Goal: Task Accomplishment & Management: Manage account settings

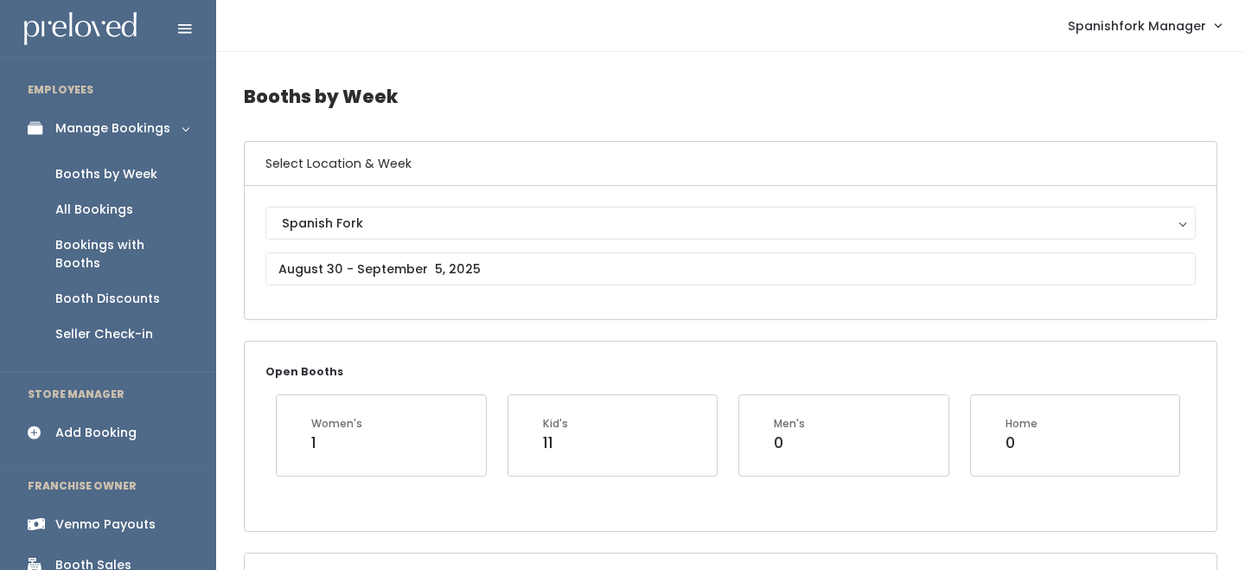
click at [147, 290] on div "Booth Discounts" at bounding box center [107, 299] width 105 height 18
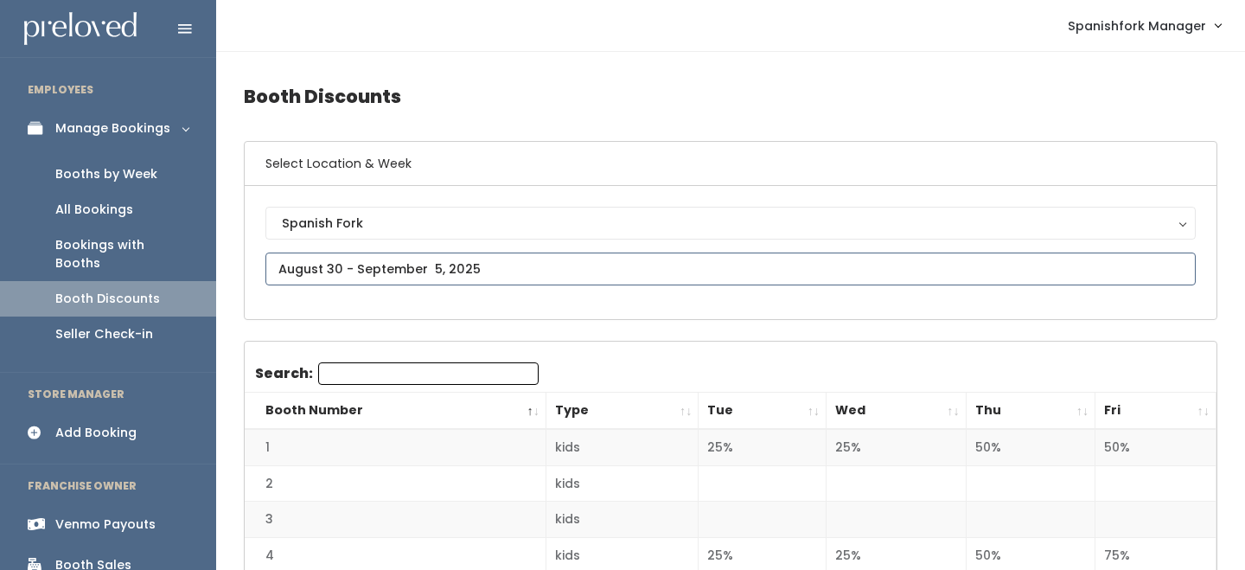
click at [363, 266] on input "text" at bounding box center [730, 268] width 930 height 33
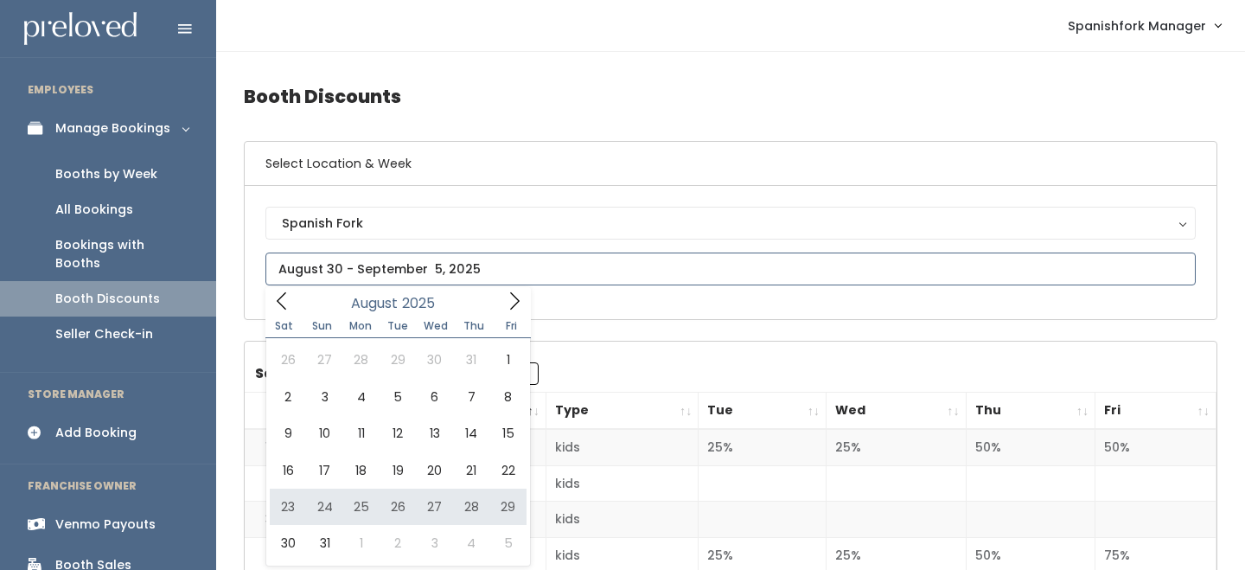
type input "August 23 to August 29"
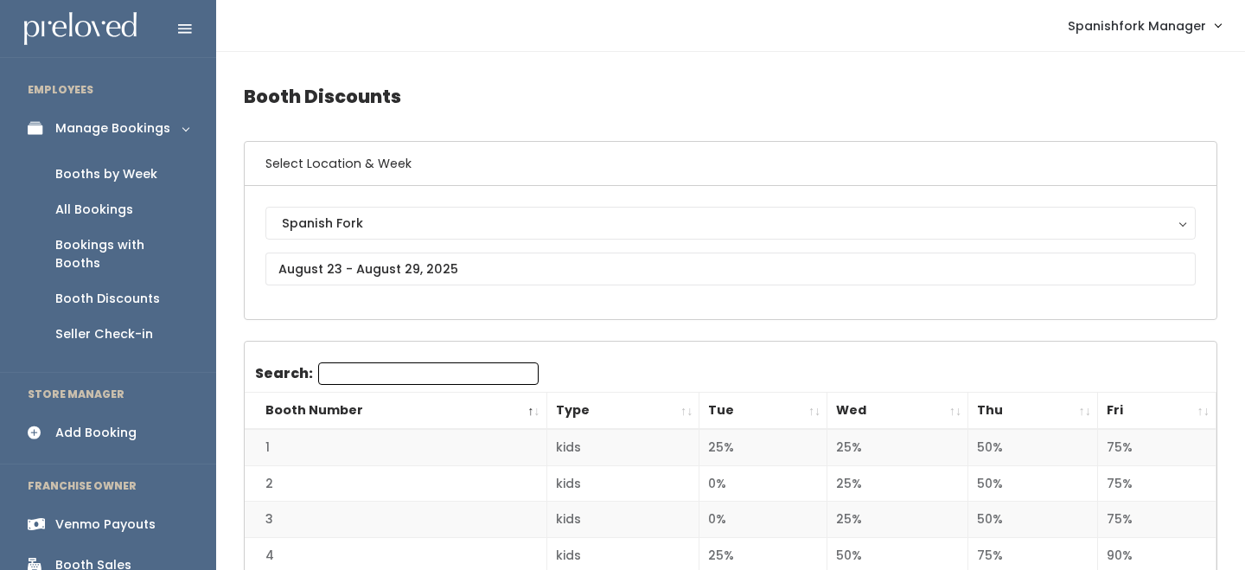
click at [1084, 400] on th "Thu" at bounding box center [1033, 410] width 130 height 37
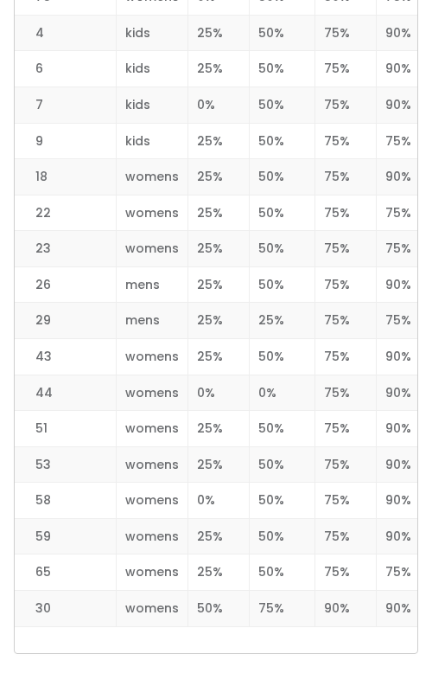
scroll to position [2518, 0]
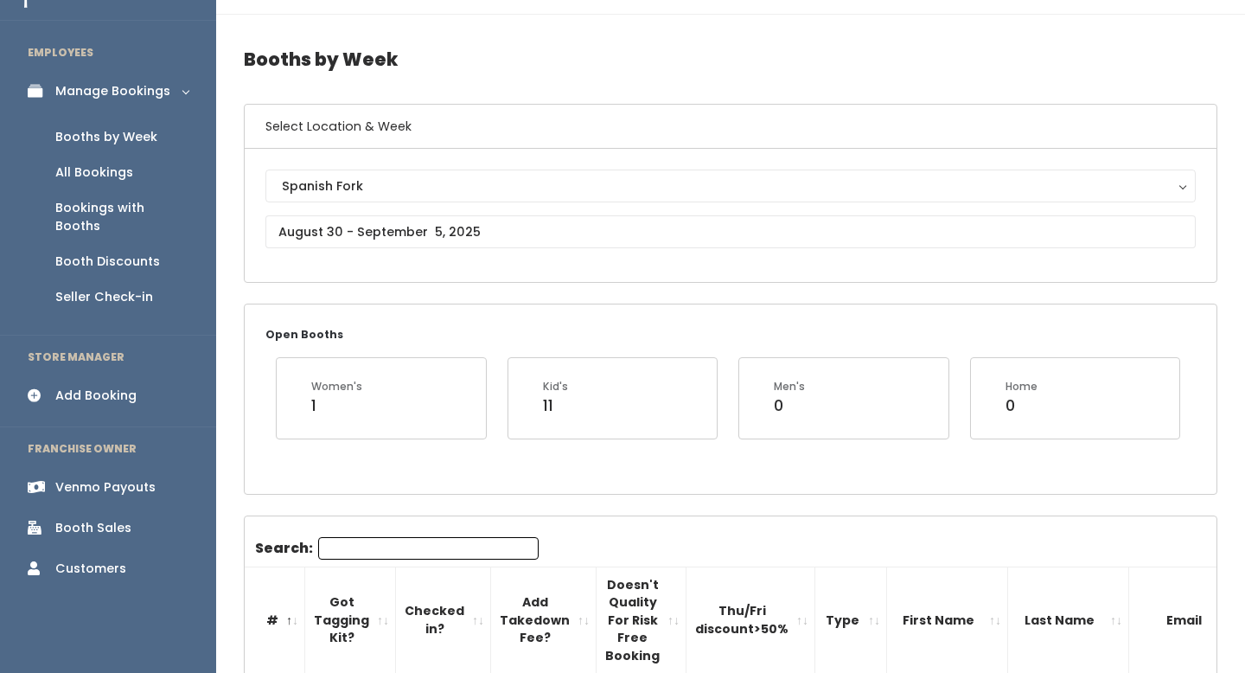
scroll to position [41, 0]
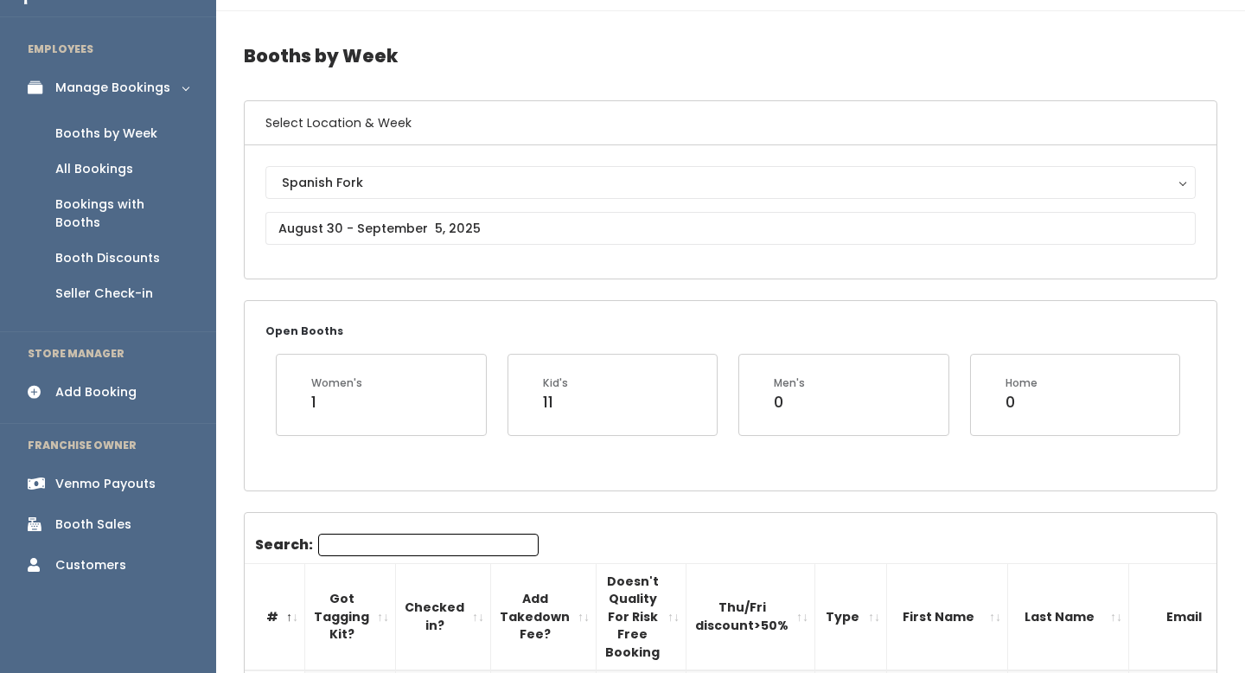
click at [419, 536] on input "Search:" at bounding box center [428, 544] width 220 height 22
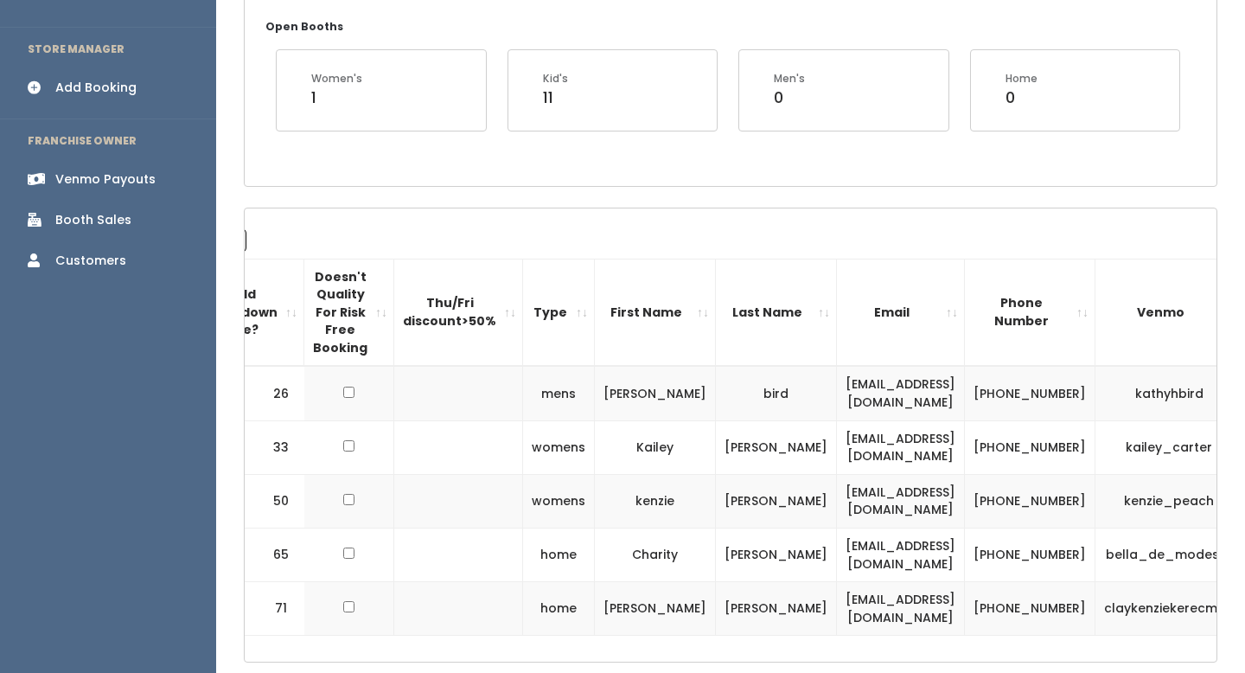
scroll to position [356, 0]
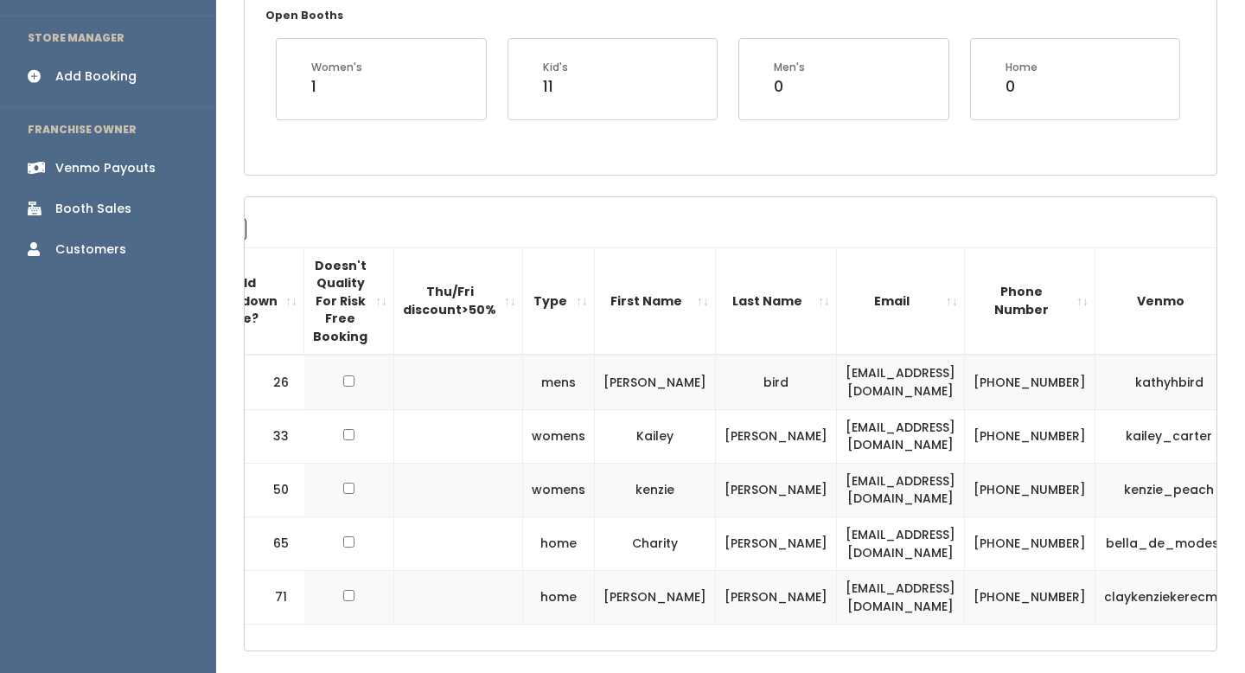
type input "65"
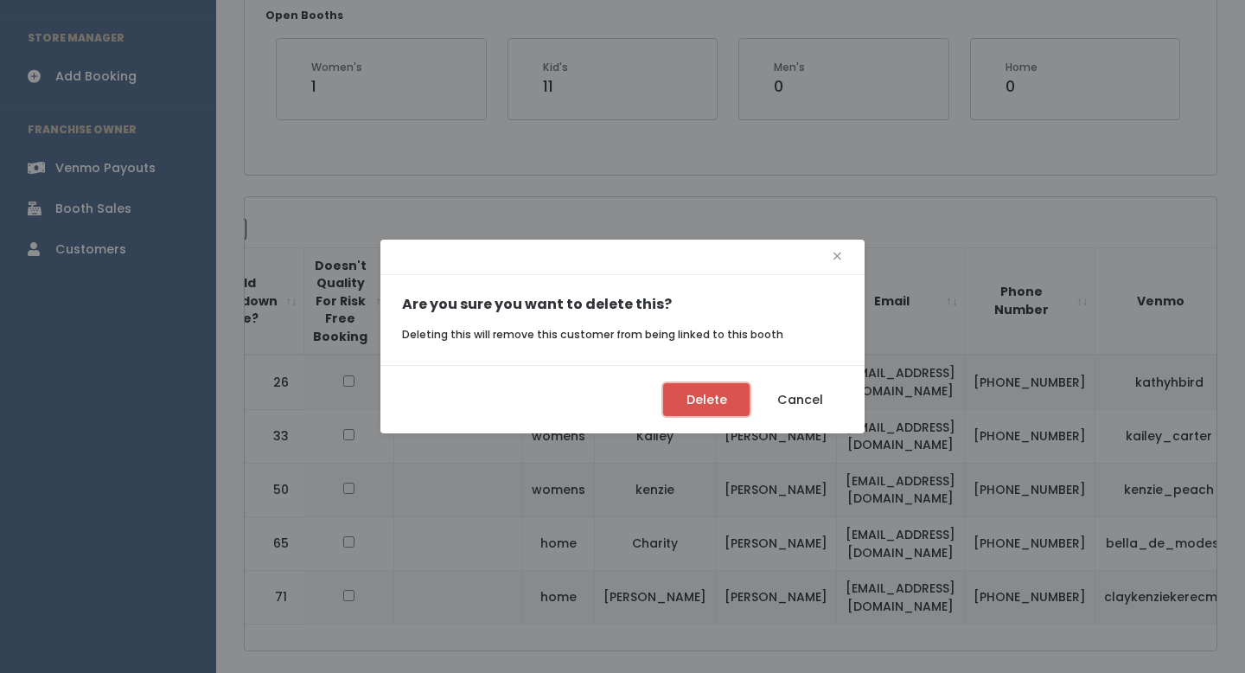
click at [725, 392] on button "Delete" at bounding box center [706, 399] width 86 height 33
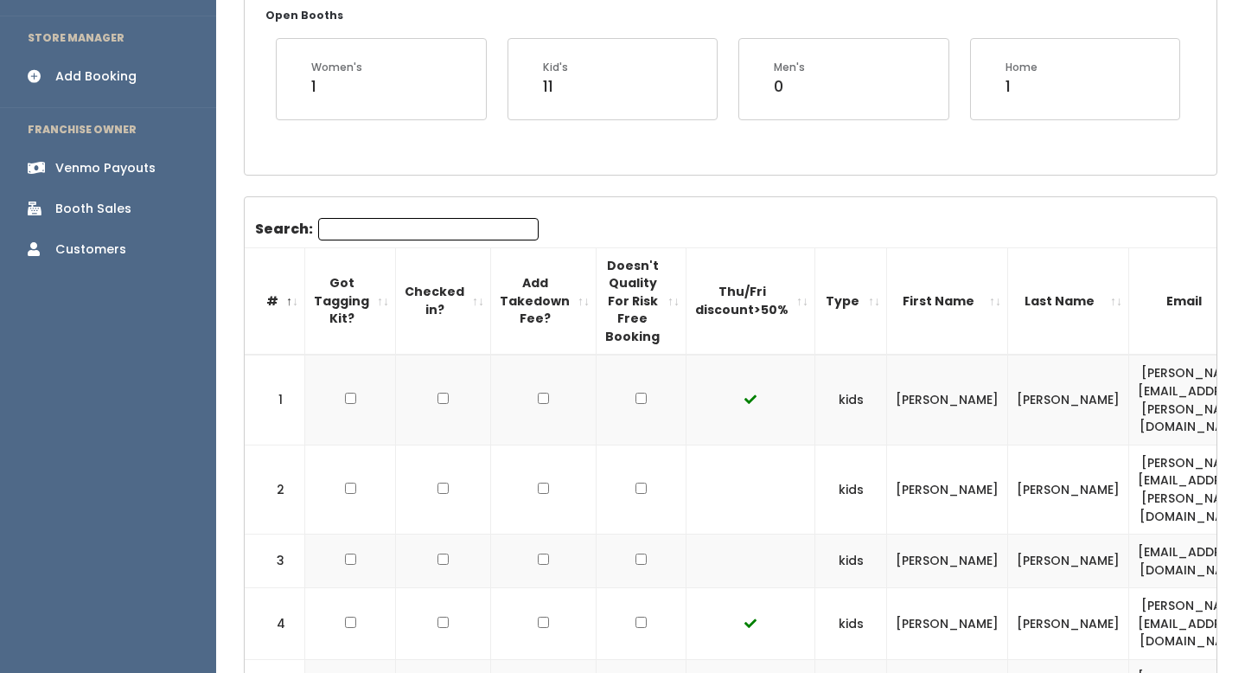
click at [418, 227] on input "Search:" at bounding box center [428, 229] width 220 height 22
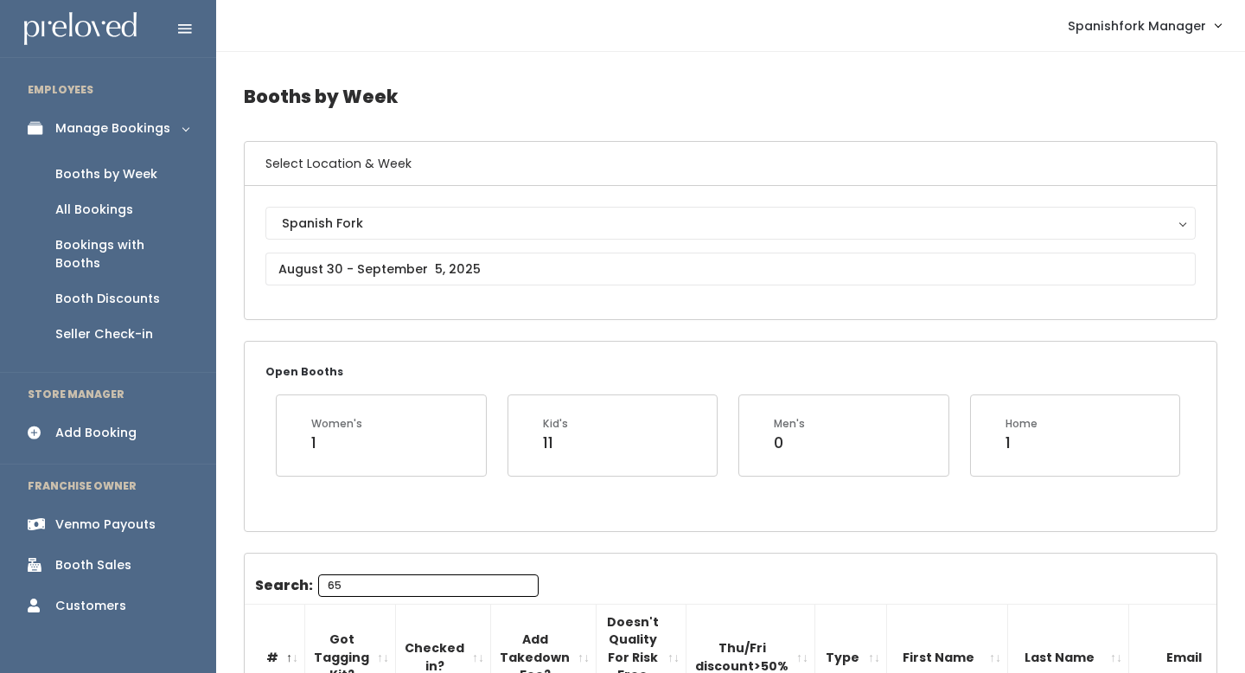
type input "65"
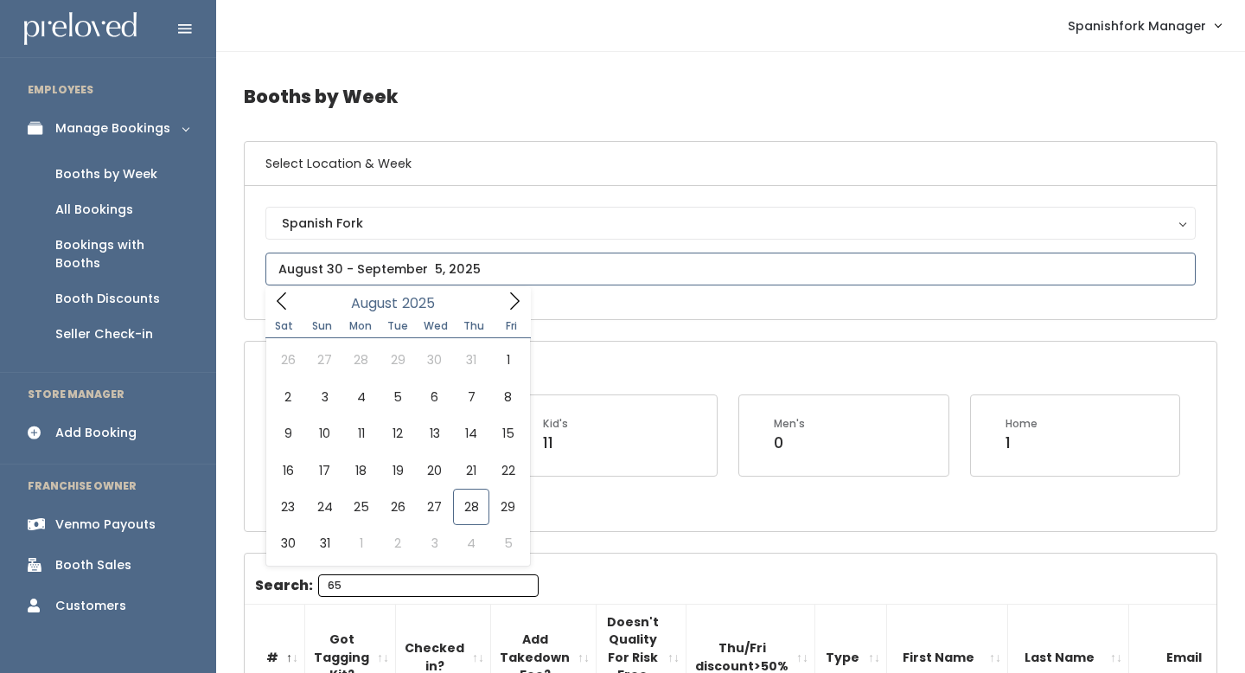
click at [400, 267] on input "text" at bounding box center [730, 268] width 930 height 33
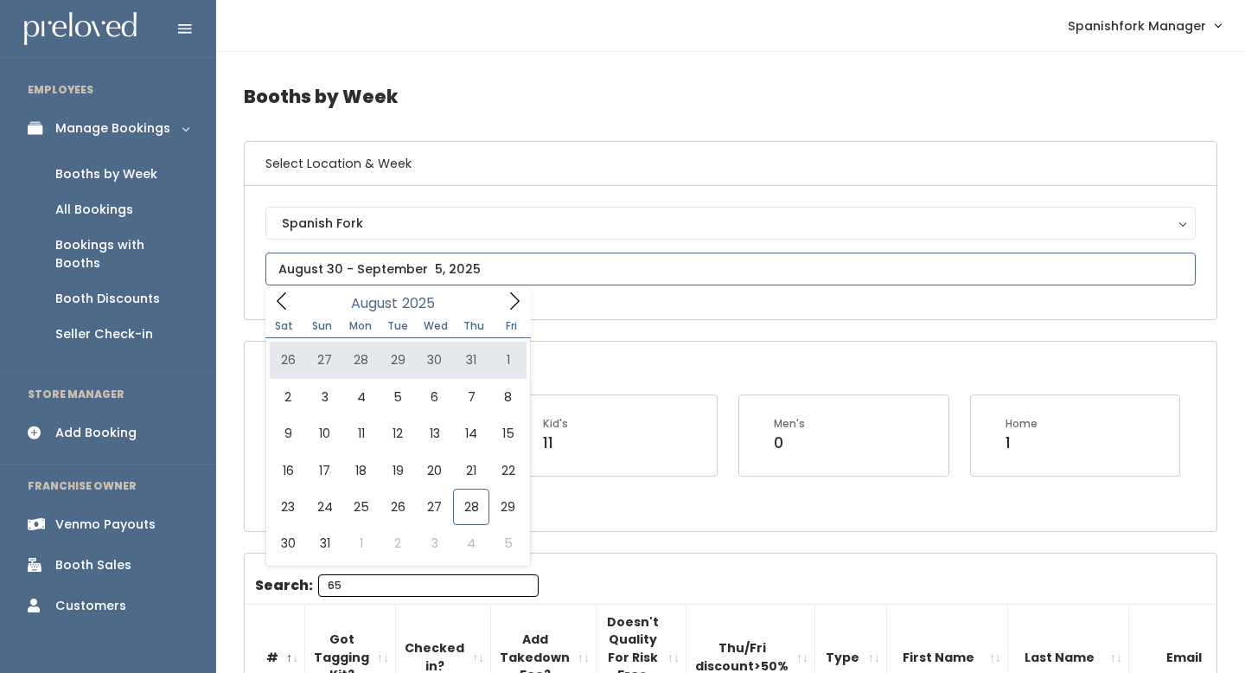
click at [500, 296] on span at bounding box center [514, 300] width 33 height 27
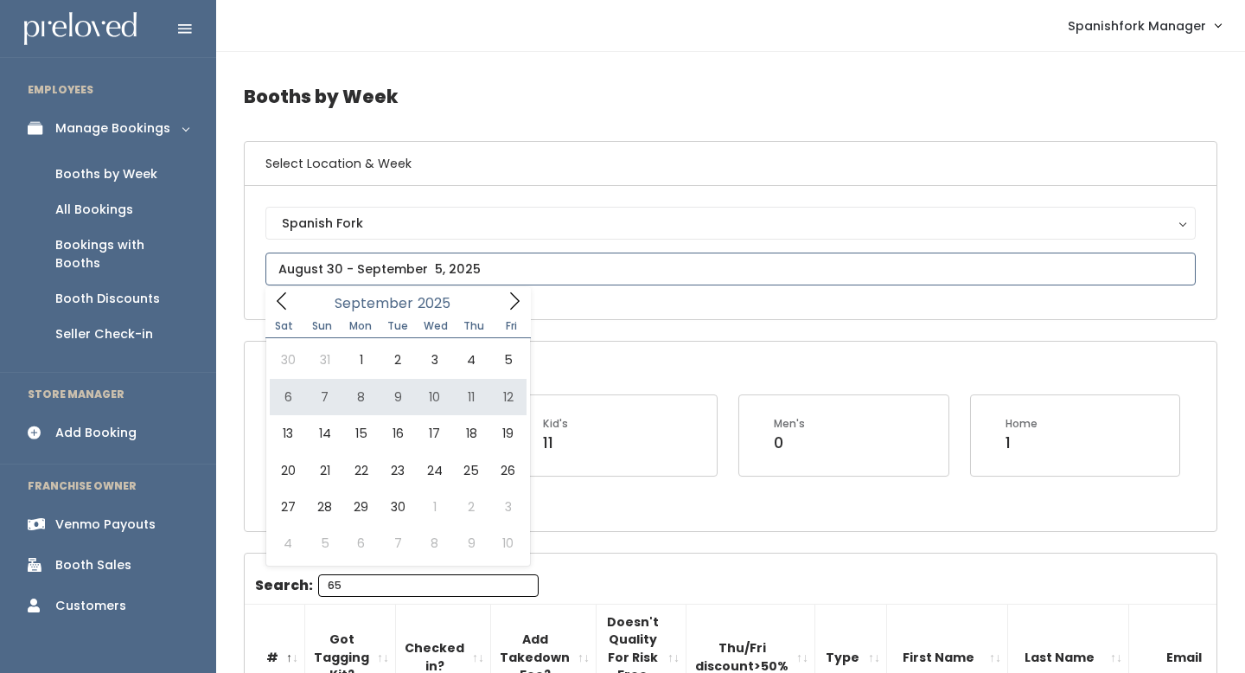
type input "September 6 to September 12"
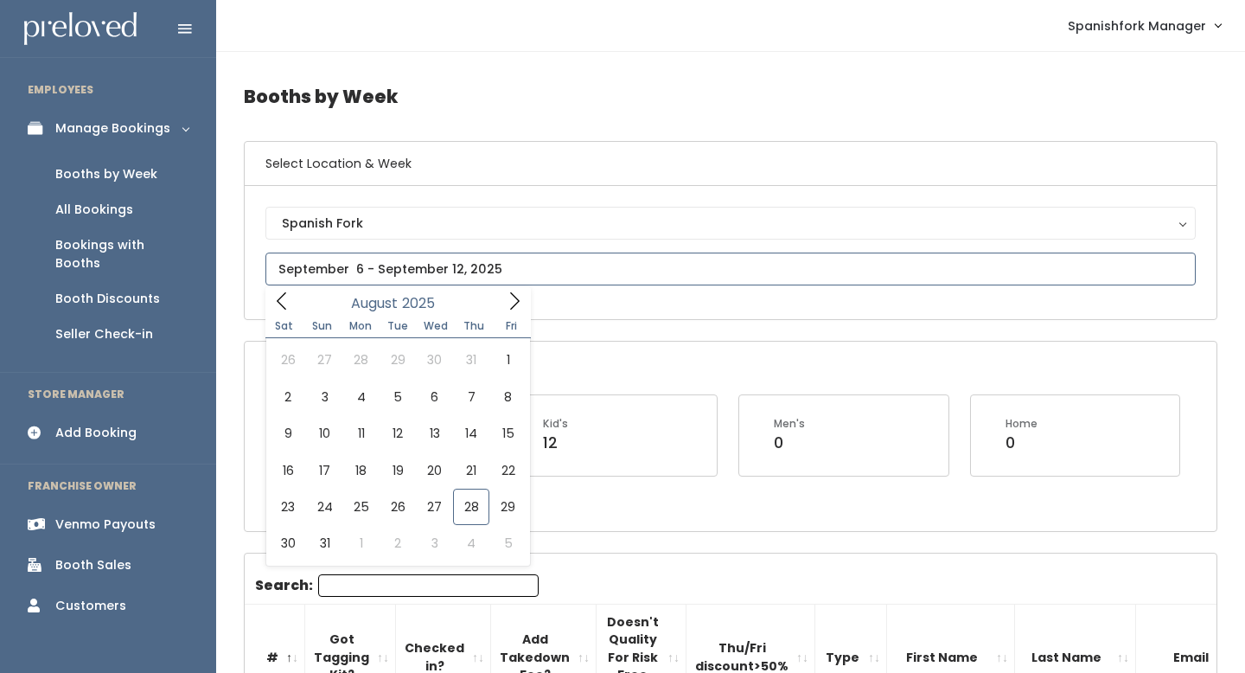
click at [488, 277] on input "text" at bounding box center [730, 268] width 930 height 33
click at [517, 301] on icon at bounding box center [514, 300] width 19 height 19
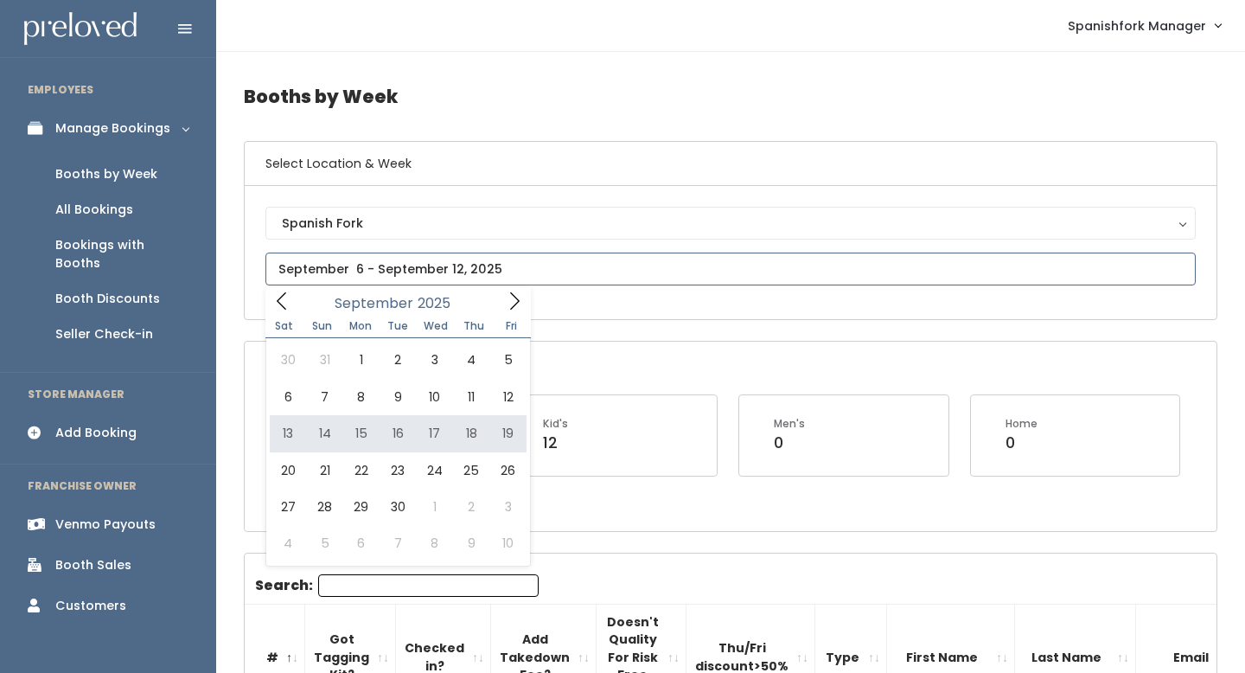
type input "September 13 to September 19"
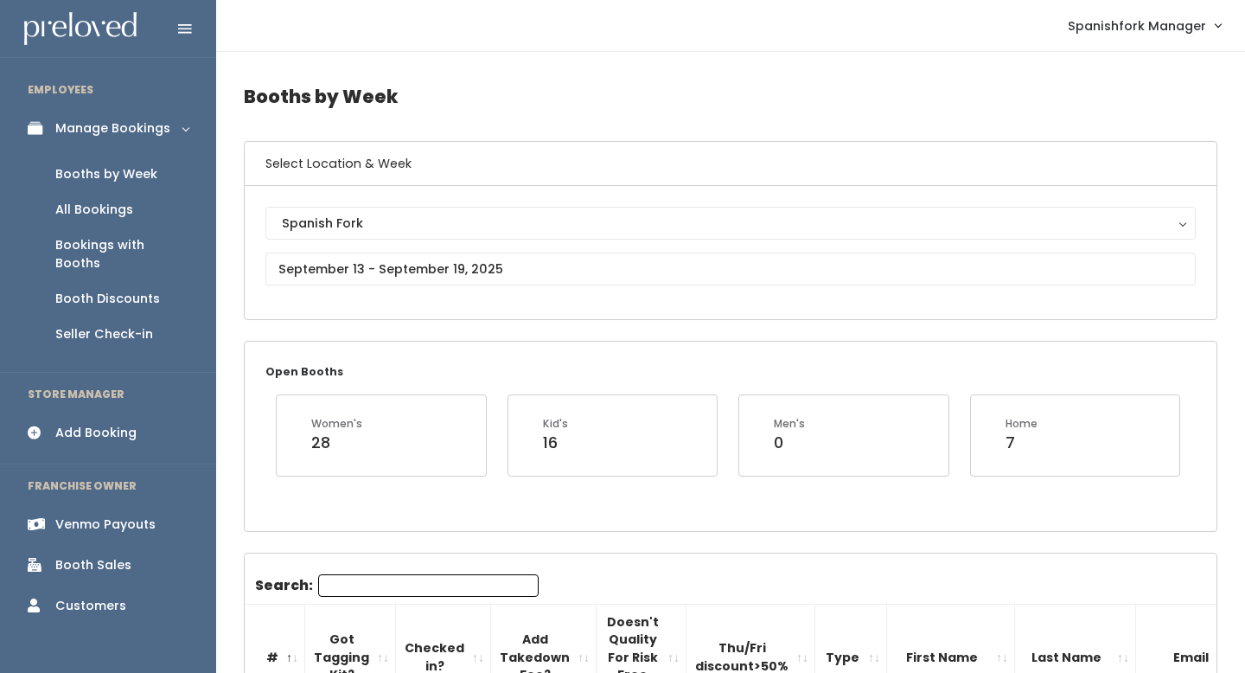
click at [127, 424] on div "Add Booking" at bounding box center [95, 433] width 81 height 18
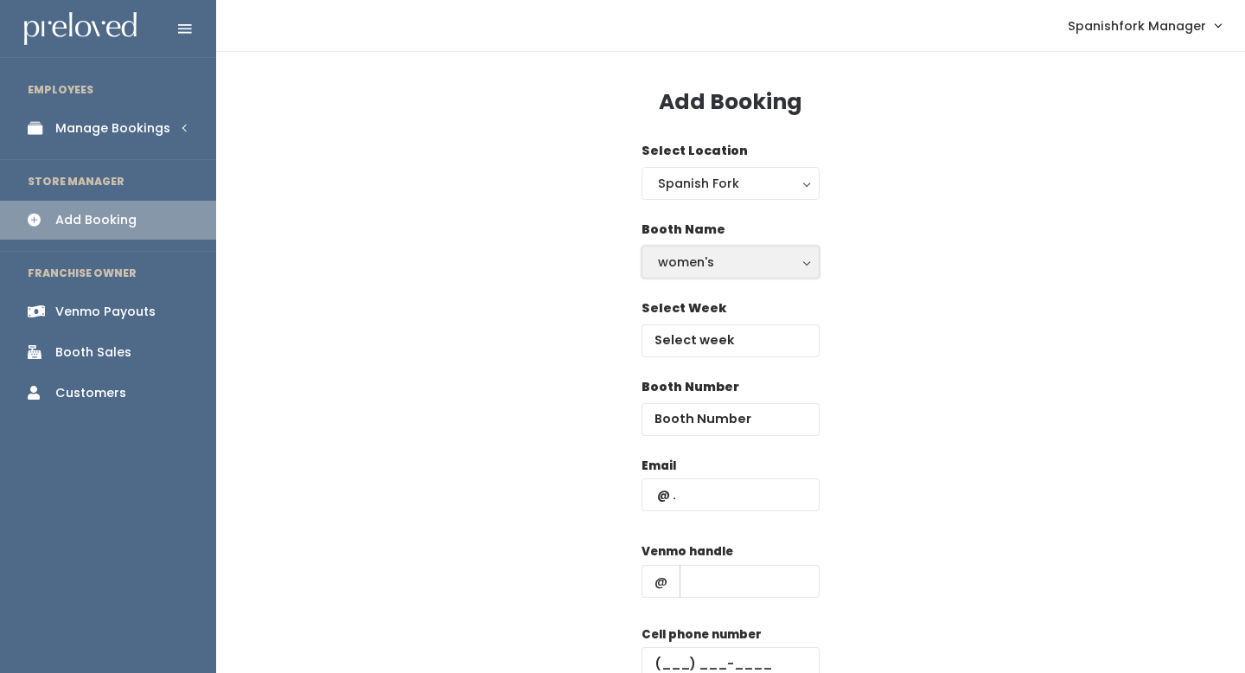
click at [701, 273] on button "women's" at bounding box center [730, 261] width 178 height 33
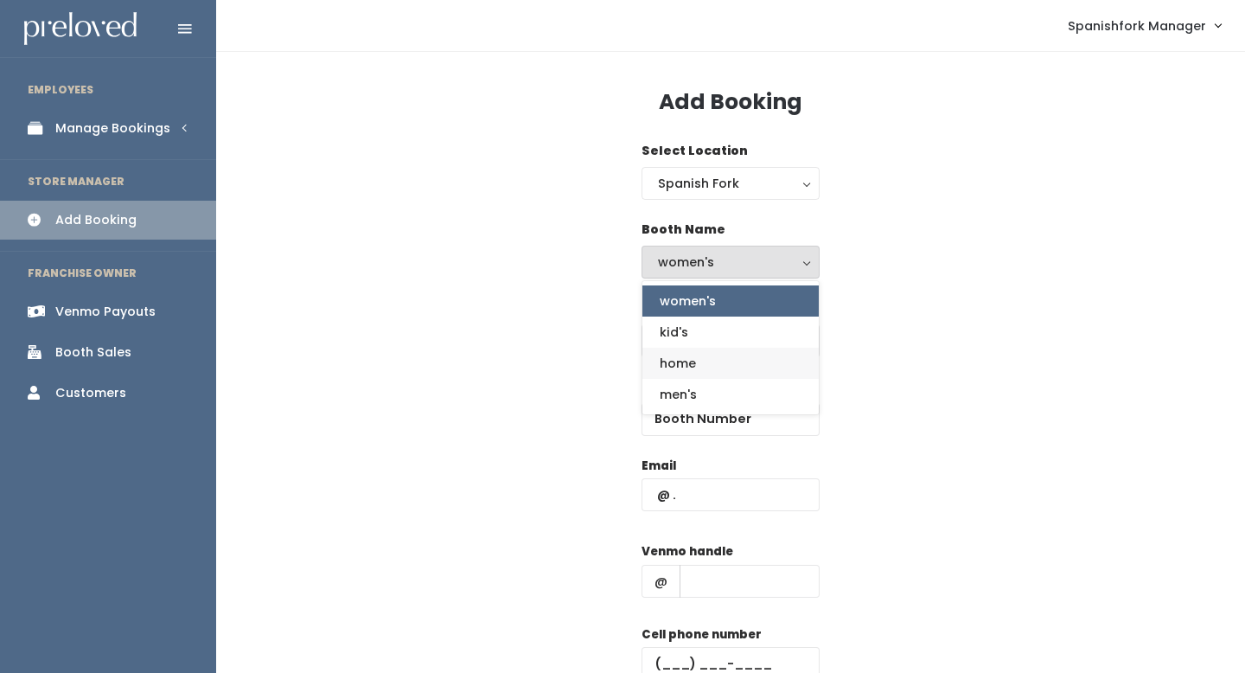
click at [685, 357] on span "home" at bounding box center [678, 363] width 36 height 19
select select "home"
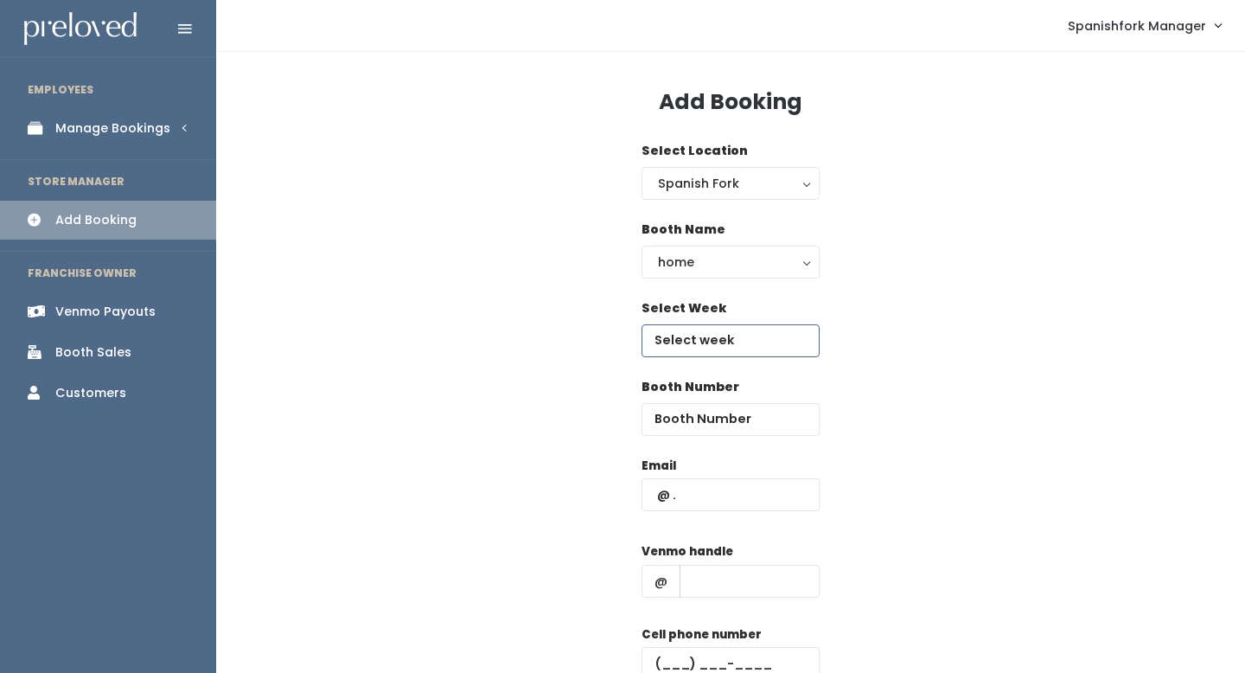
click at [699, 342] on input "text" at bounding box center [730, 340] width 178 height 33
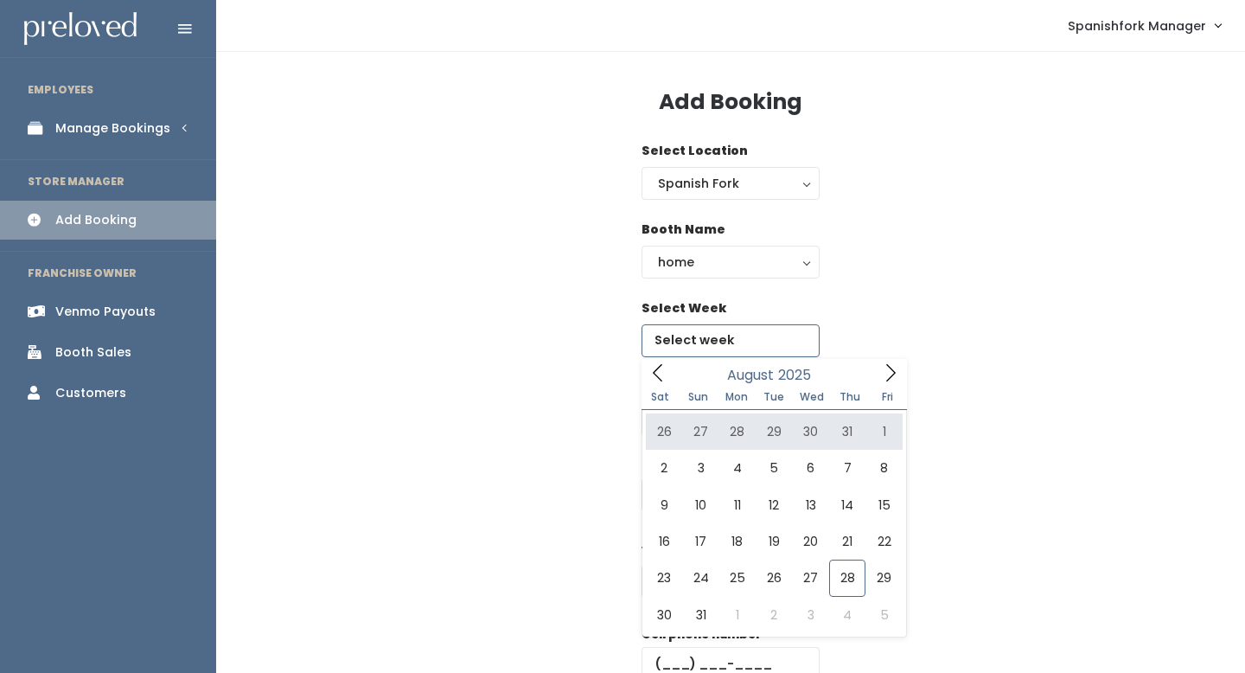
click at [879, 373] on span at bounding box center [890, 372] width 33 height 27
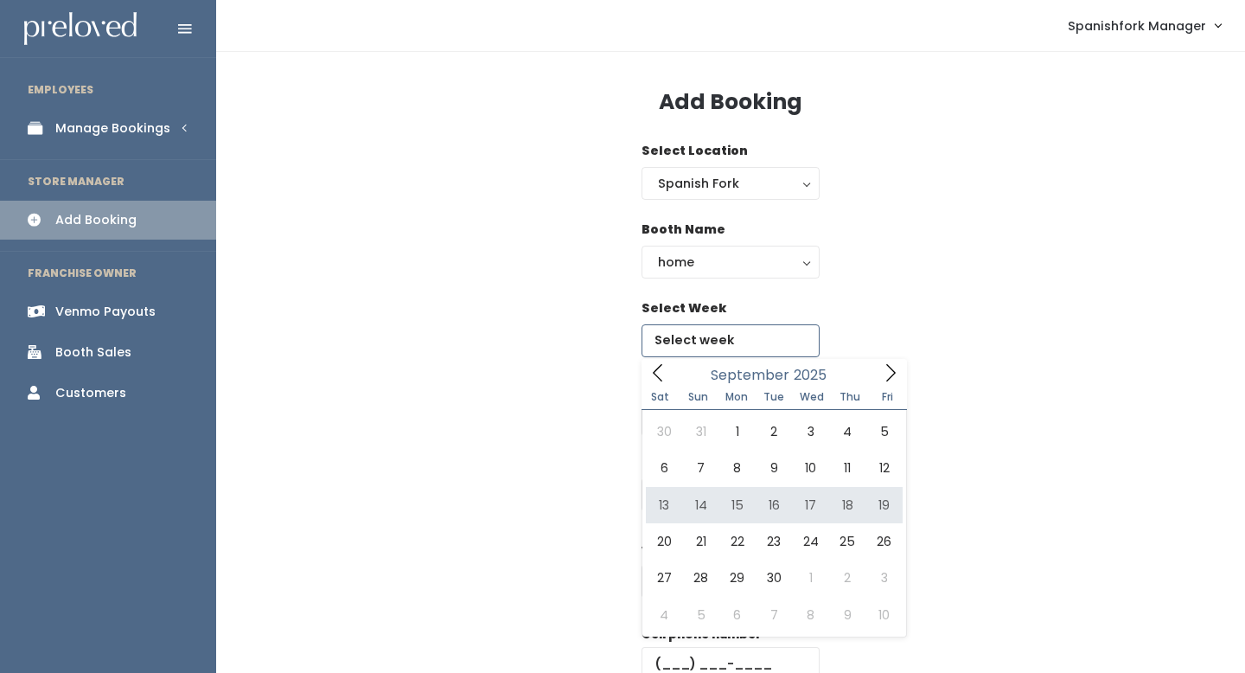
type input "September 13 to September 19"
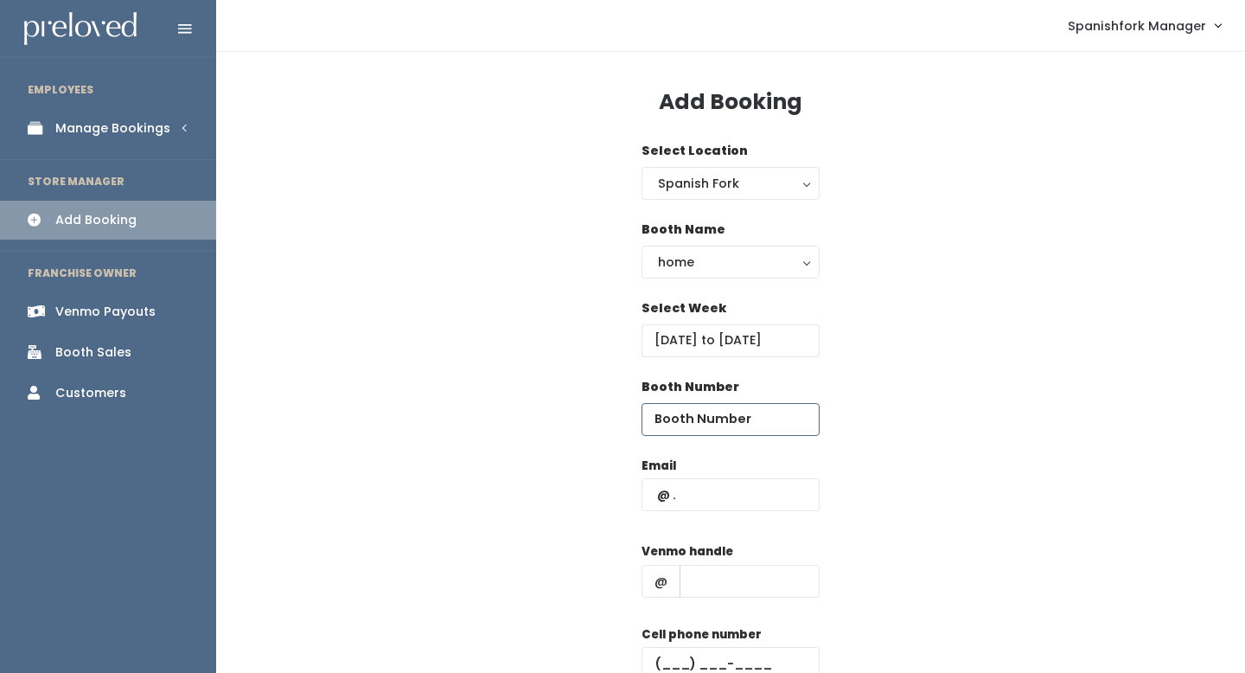
click at [752, 419] on input "number" at bounding box center [730, 419] width 178 height 33
type input "65"
click at [732, 495] on input "text" at bounding box center [730, 494] width 178 height 33
type input "charityhomer@gmail.com"
click at [749, 584] on input "text" at bounding box center [749, 580] width 140 height 33
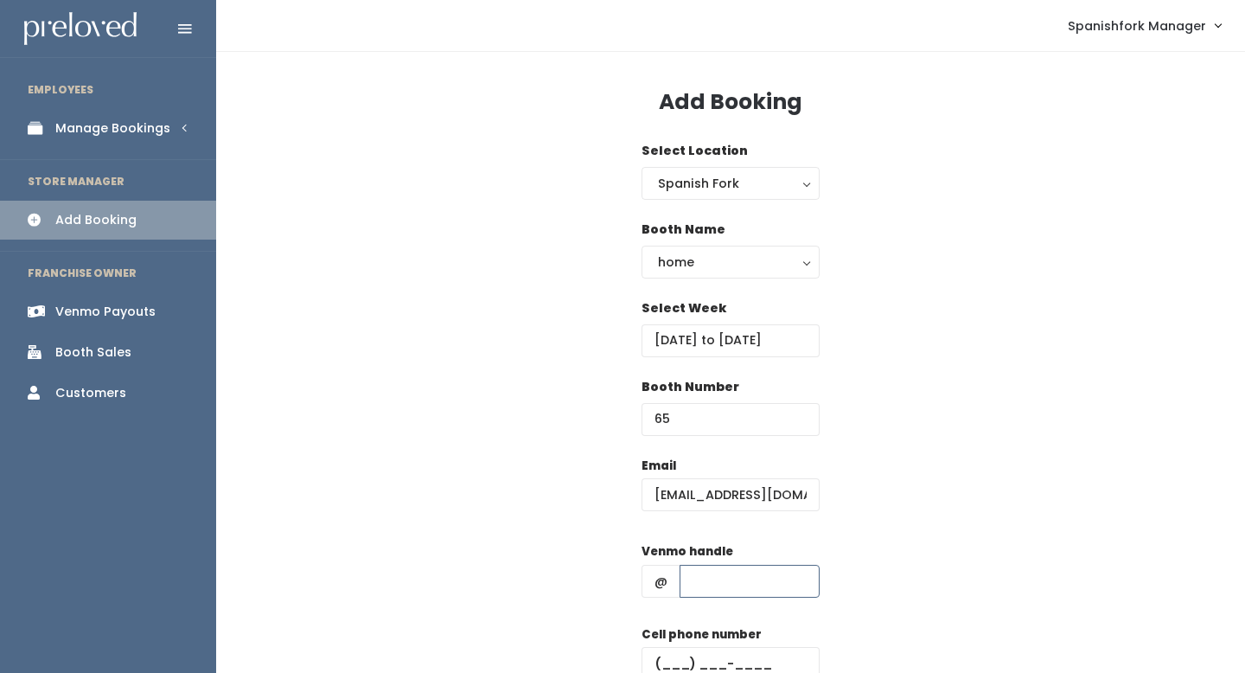
type input "-"
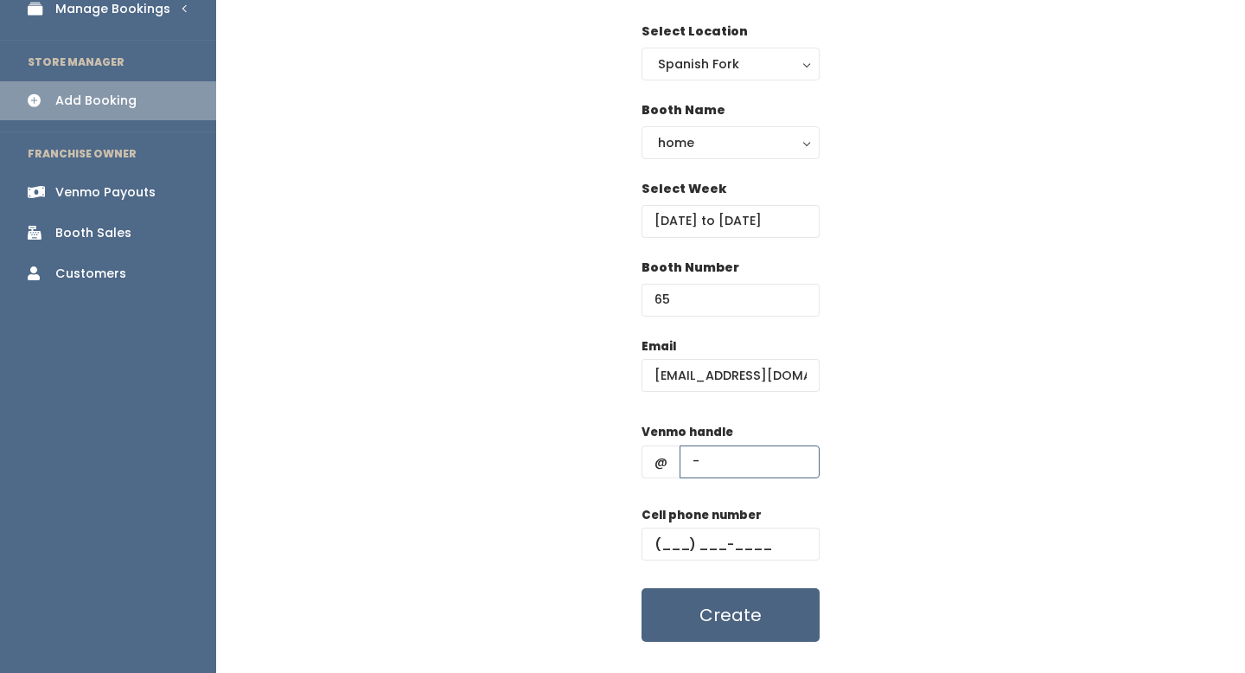
scroll to position [124, 0]
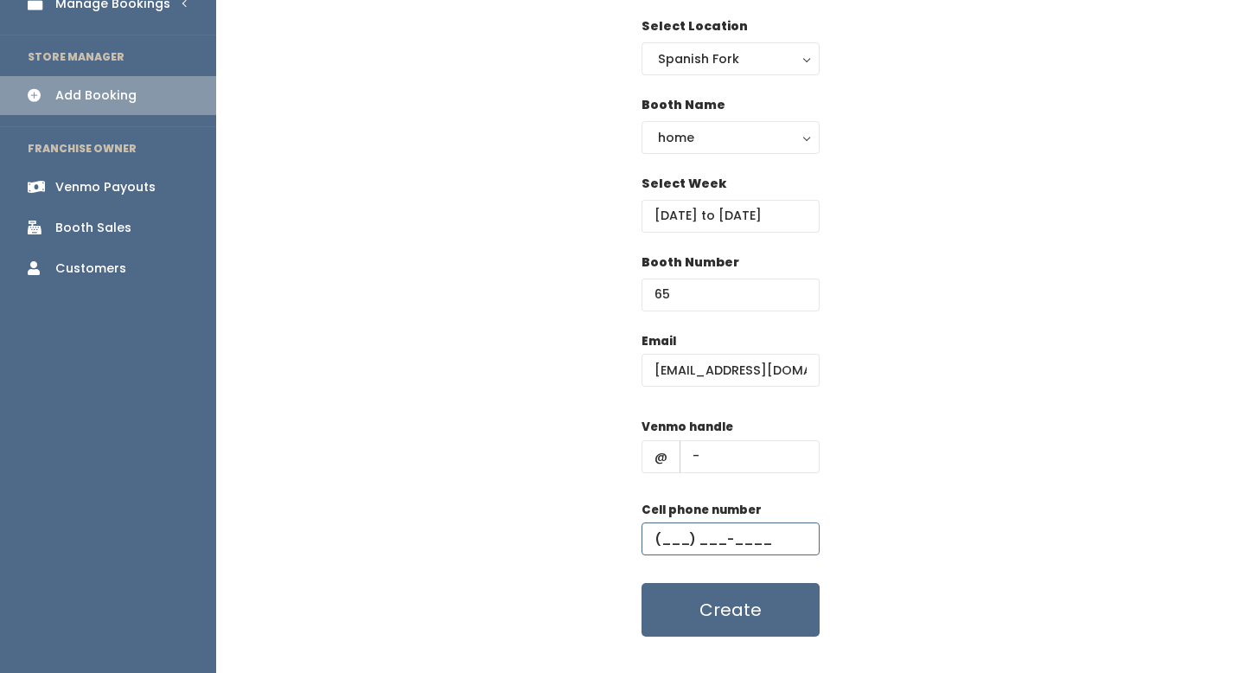
click at [750, 529] on input "text" at bounding box center [730, 538] width 178 height 33
type input "(555) 555-5555"
click at [749, 602] on button "Create" at bounding box center [730, 610] width 178 height 54
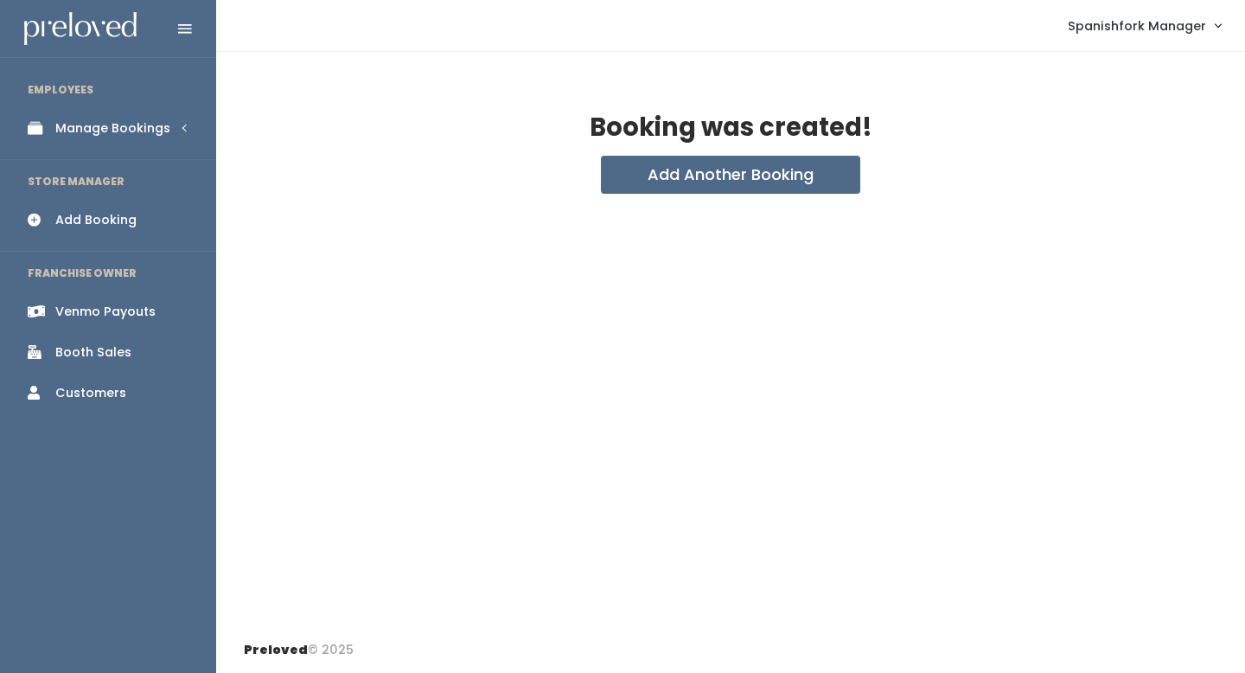
click at [97, 131] on div "Manage Bookings" at bounding box center [112, 128] width 115 height 18
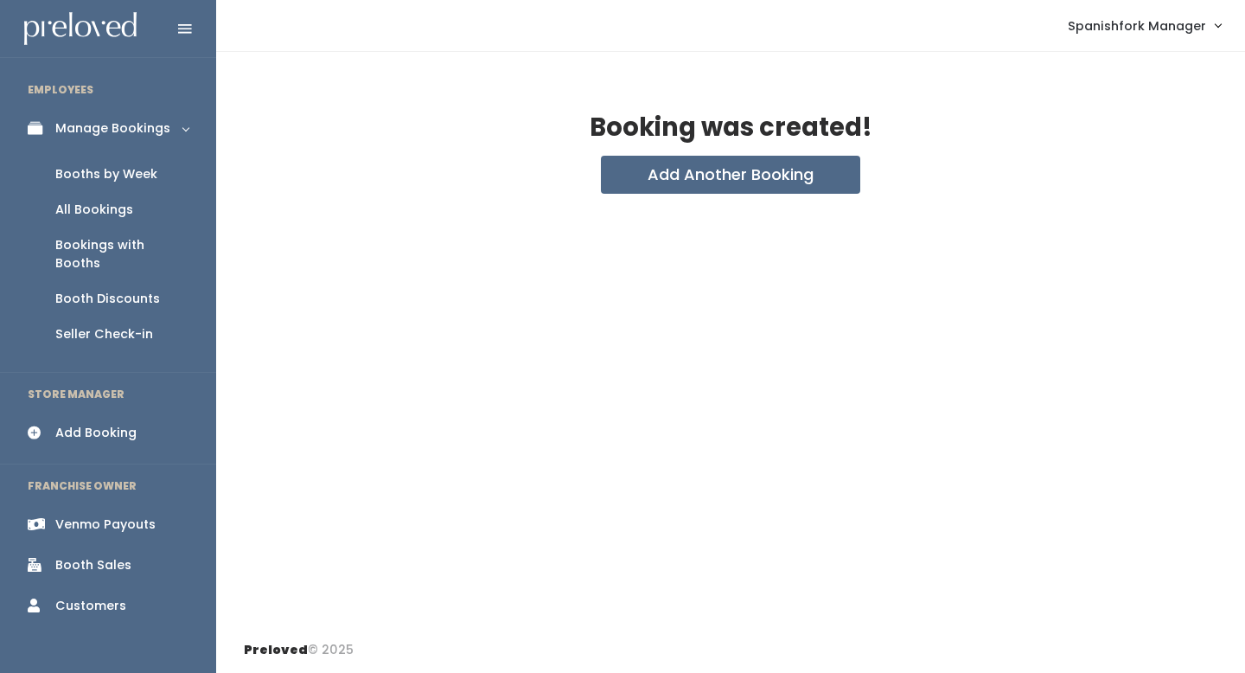
click at [103, 167] on div "Booths by Week" at bounding box center [106, 174] width 102 height 18
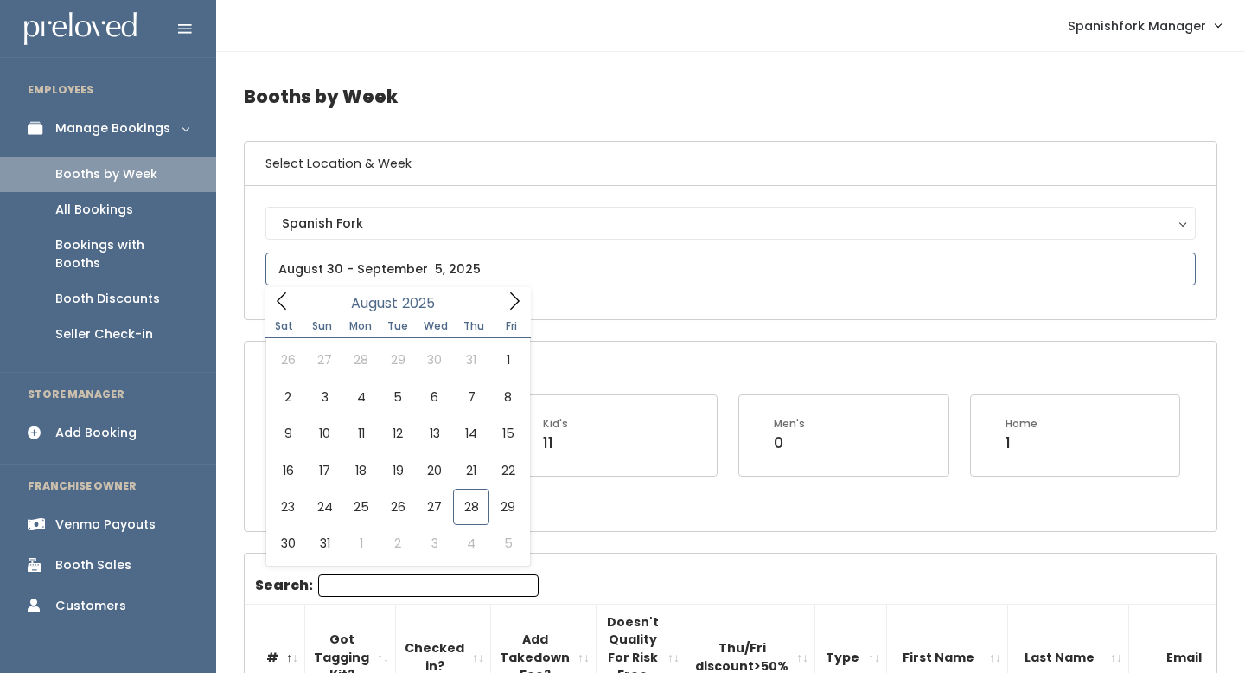
click at [411, 257] on input "text" at bounding box center [730, 268] width 930 height 33
click at [515, 293] on icon at bounding box center [514, 300] width 19 height 19
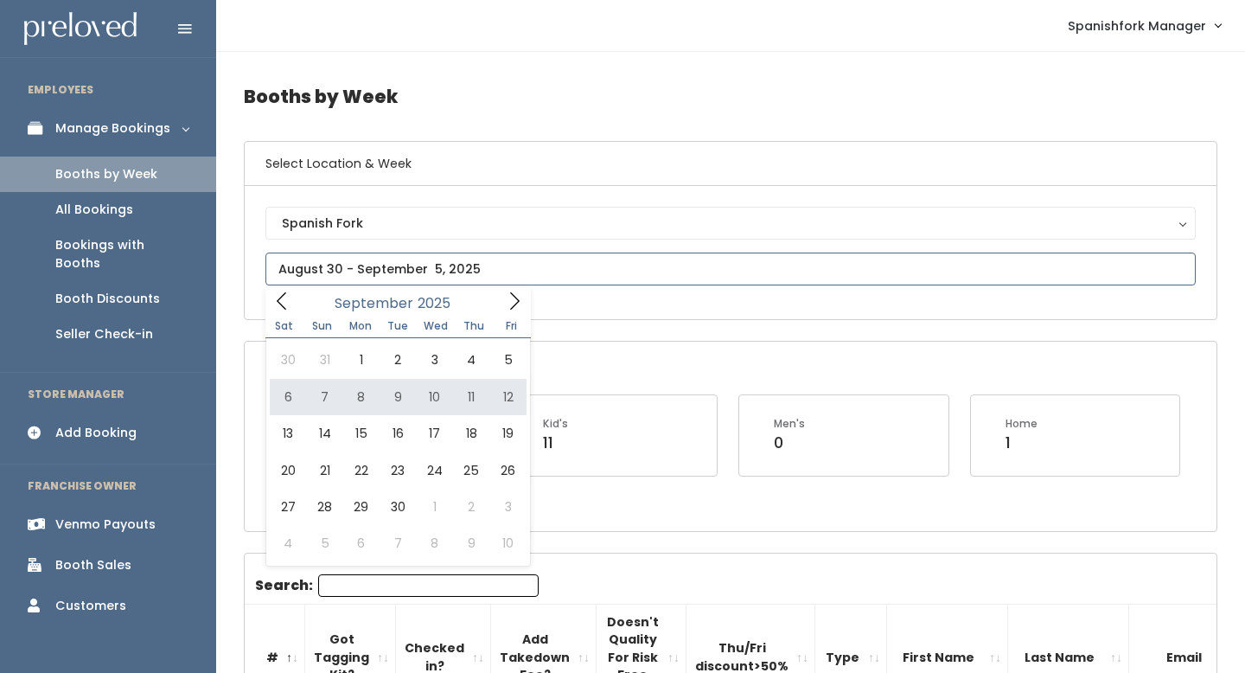
type input "September 6 to September 12"
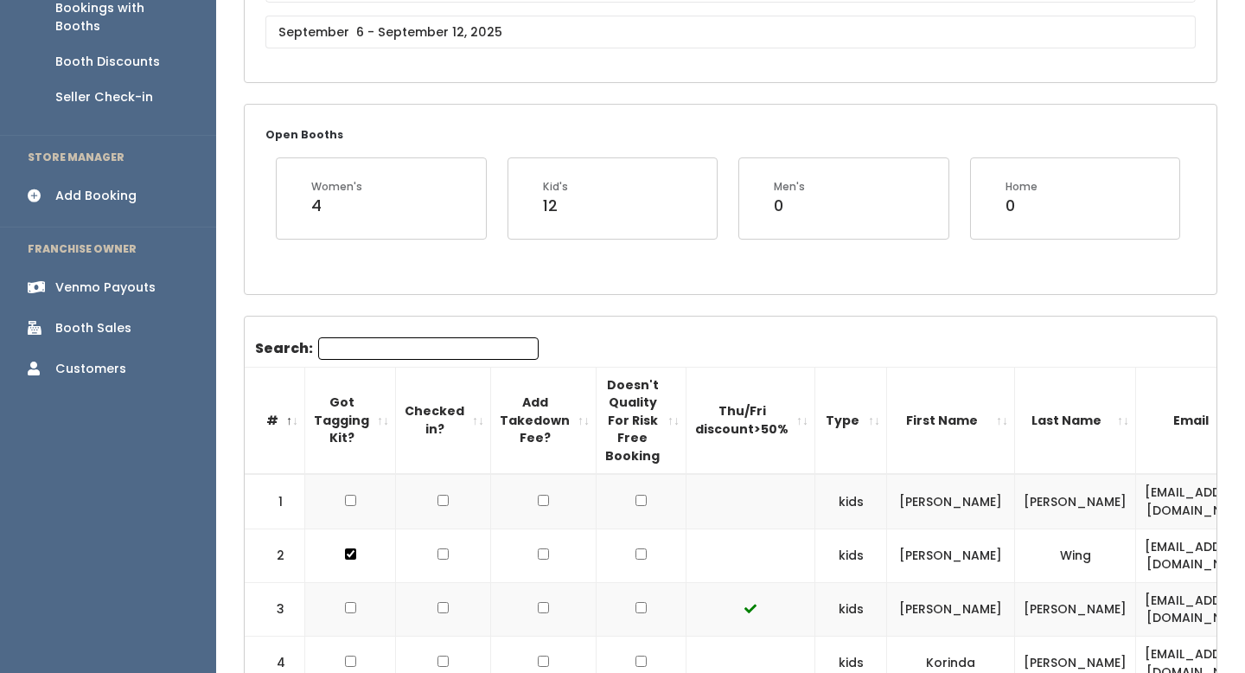
scroll to position [134, 0]
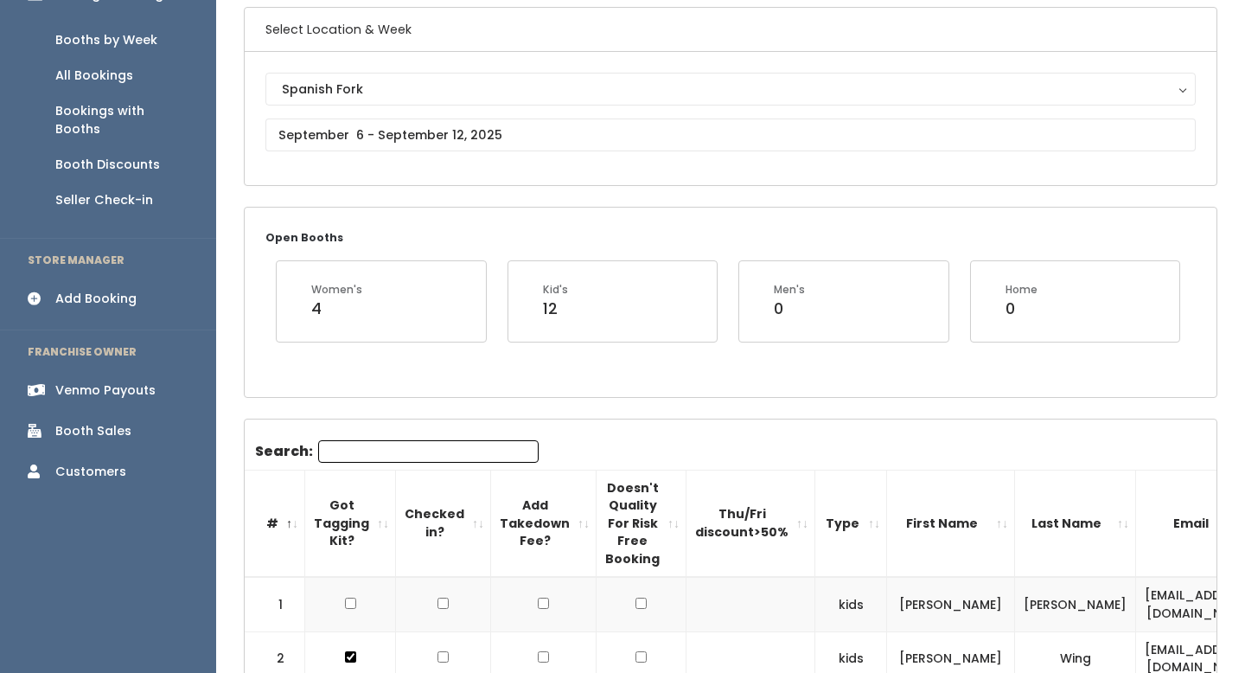
click at [390, 151] on div at bounding box center [730, 134] width 930 height 33
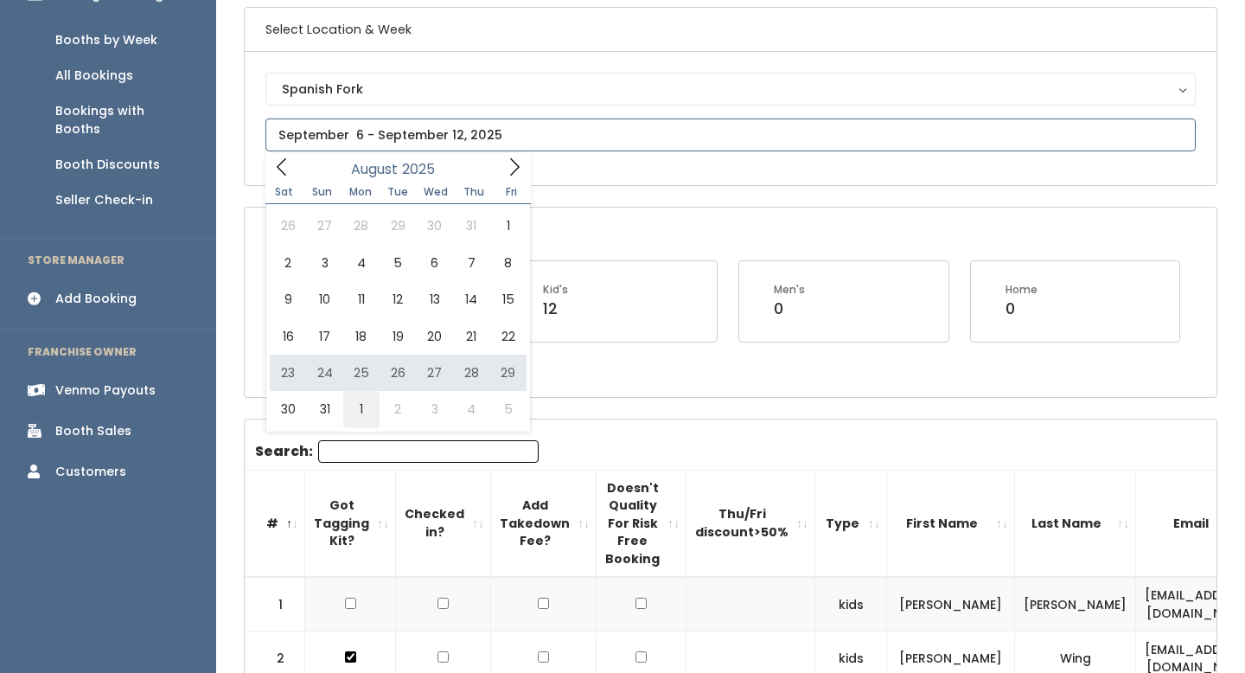
type input "August 30 to September 5"
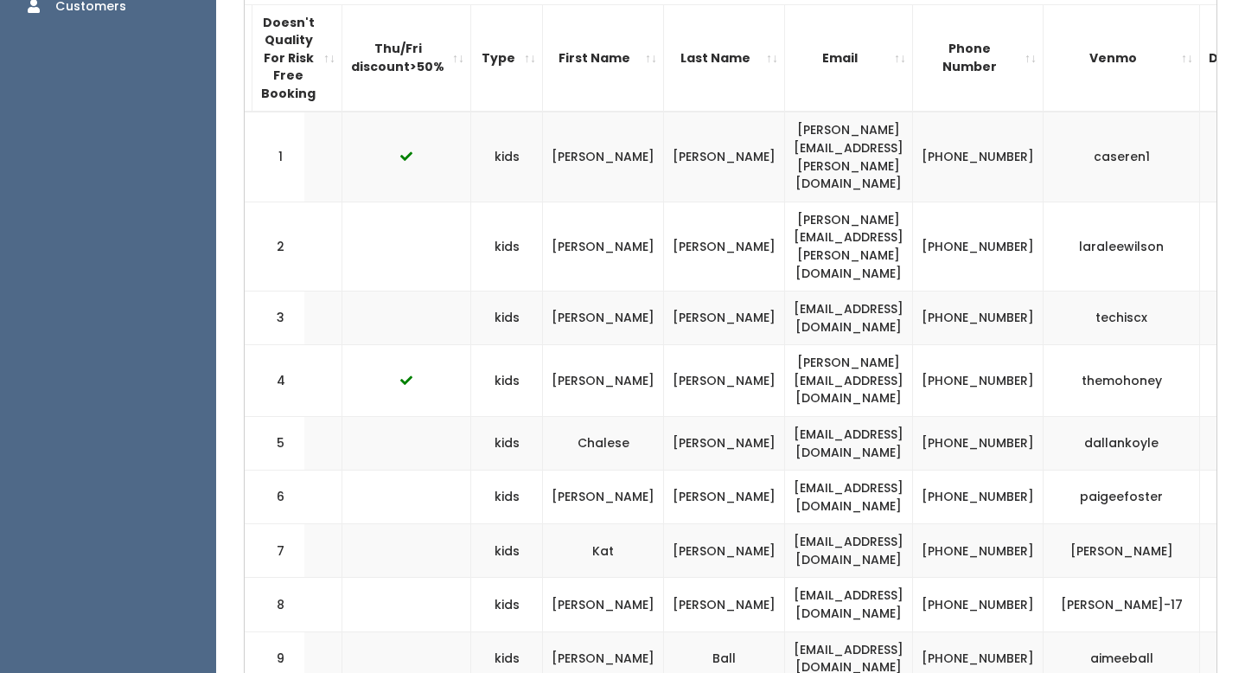
scroll to position [0, 353]
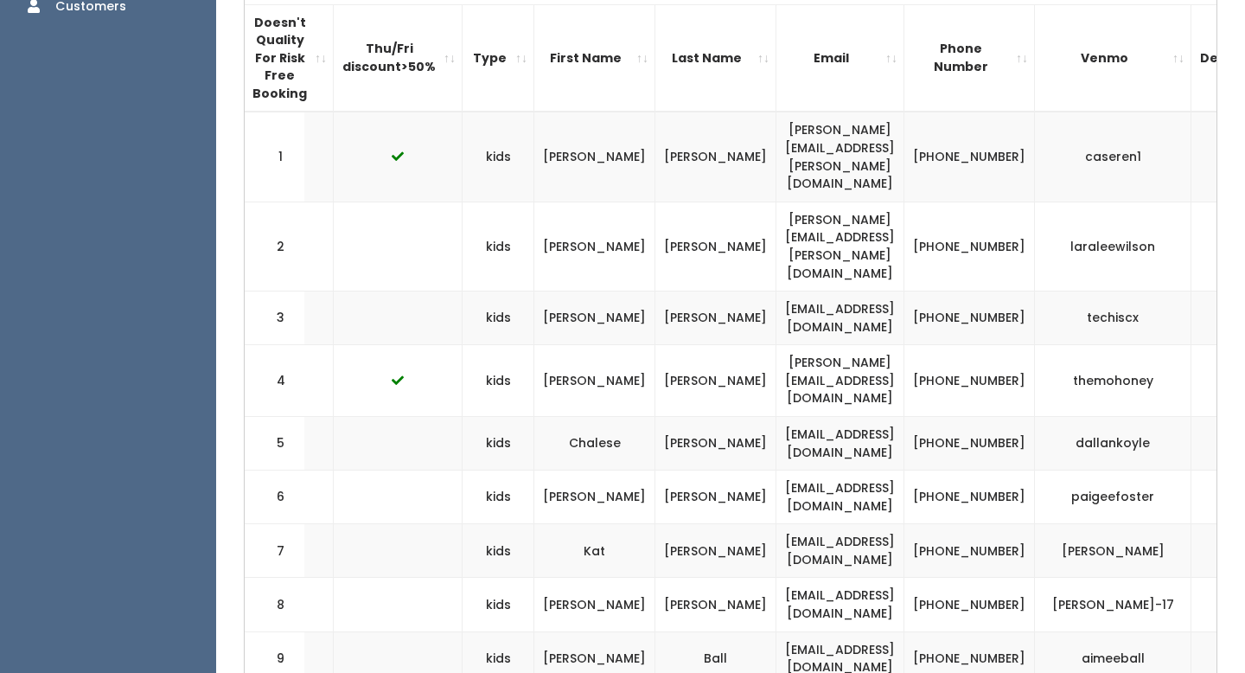
click at [776, 524] on td "[EMAIL_ADDRESS][DOMAIN_NAME]" at bounding box center [840, 551] width 128 height 54
click at [776, 524] on td "kathreeya19@gmail.com" at bounding box center [840, 551] width 128 height 54
copy tr "kathreeya19@gmail.com"
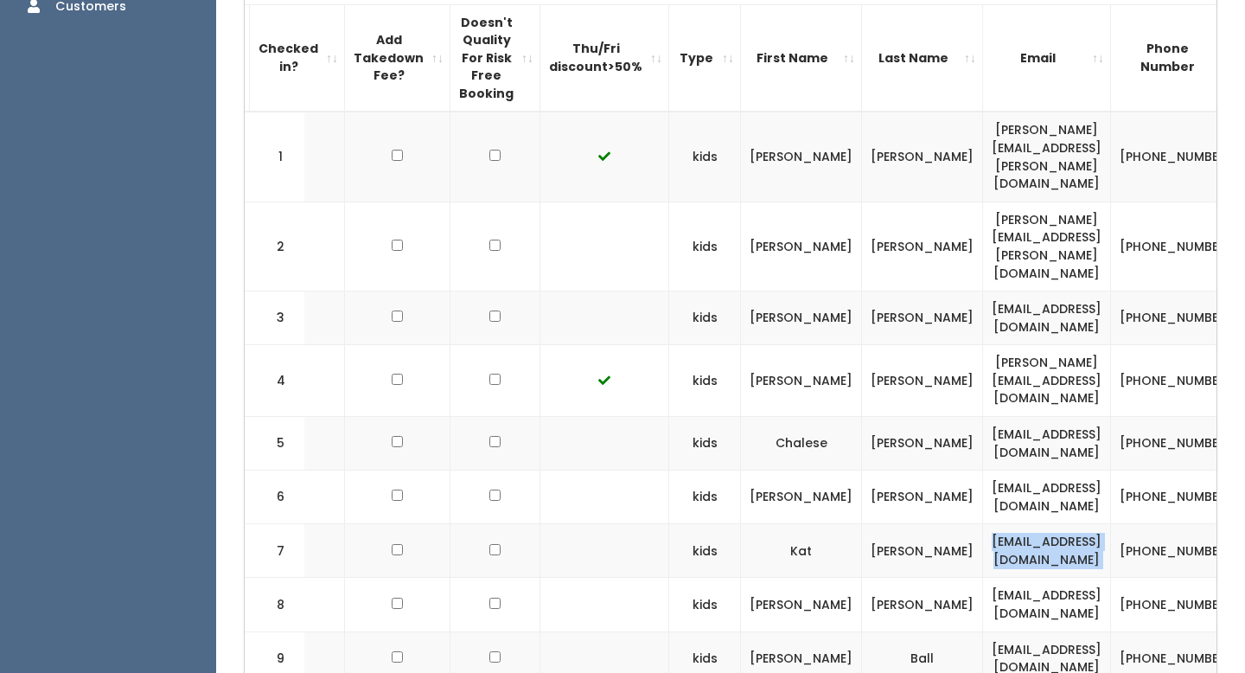
scroll to position [0, 354]
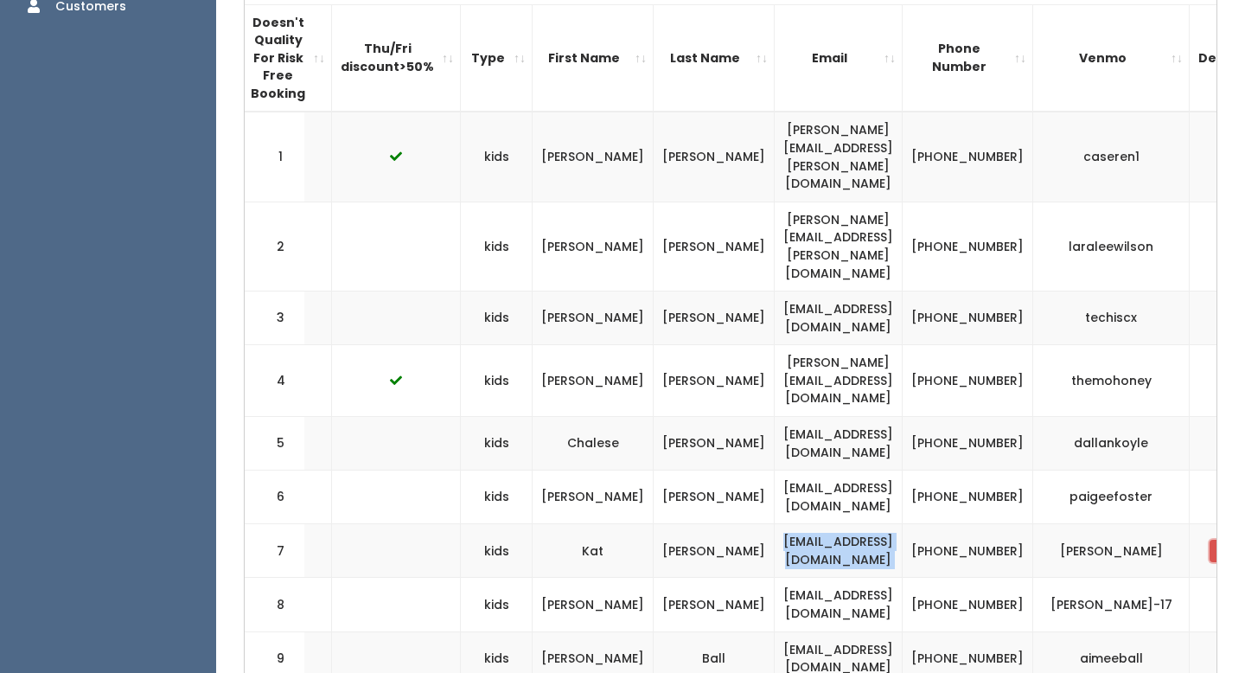
click at [1209, 539] on button "button" at bounding box center [1220, 550] width 22 height 22
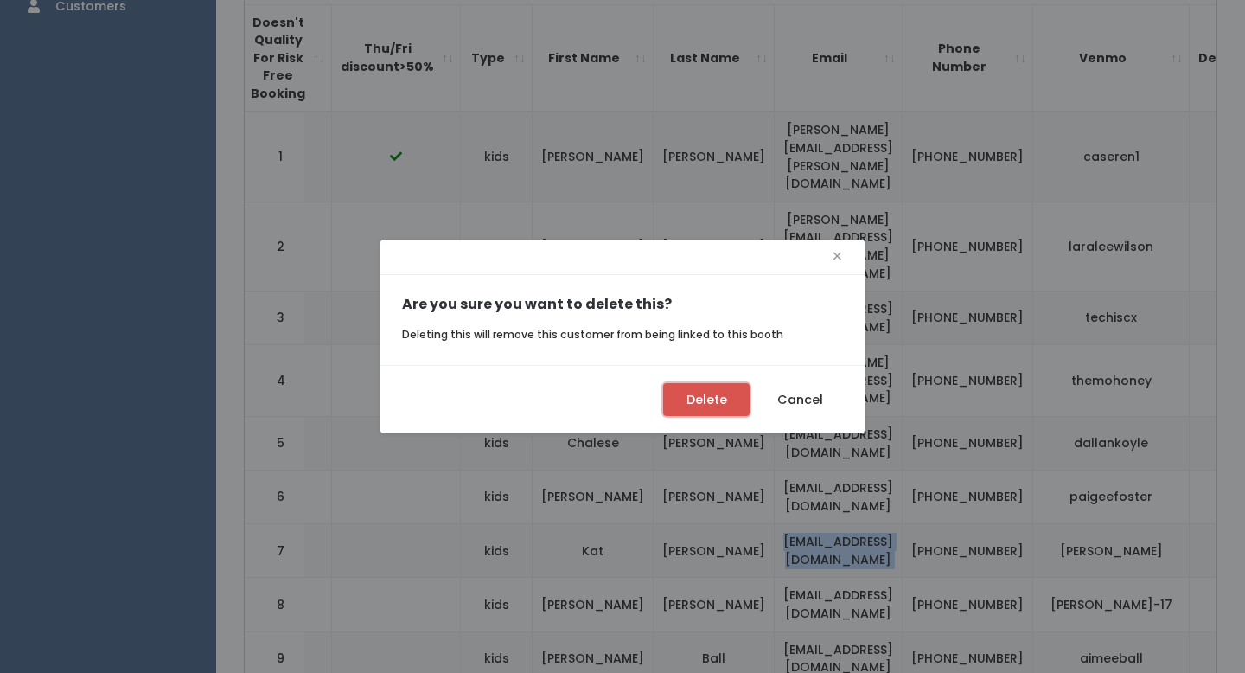
click at [723, 389] on button "Delete" at bounding box center [706, 399] width 86 height 33
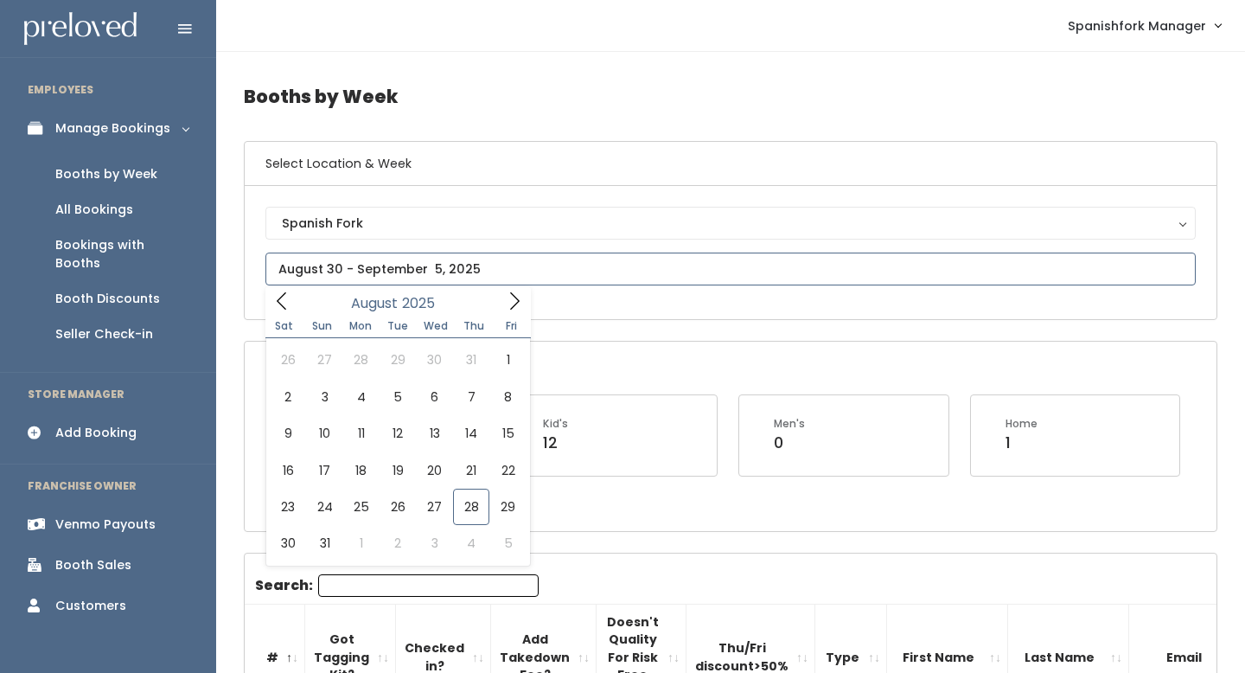
click at [411, 258] on input "text" at bounding box center [730, 268] width 930 height 33
click at [505, 295] on icon at bounding box center [514, 300] width 19 height 19
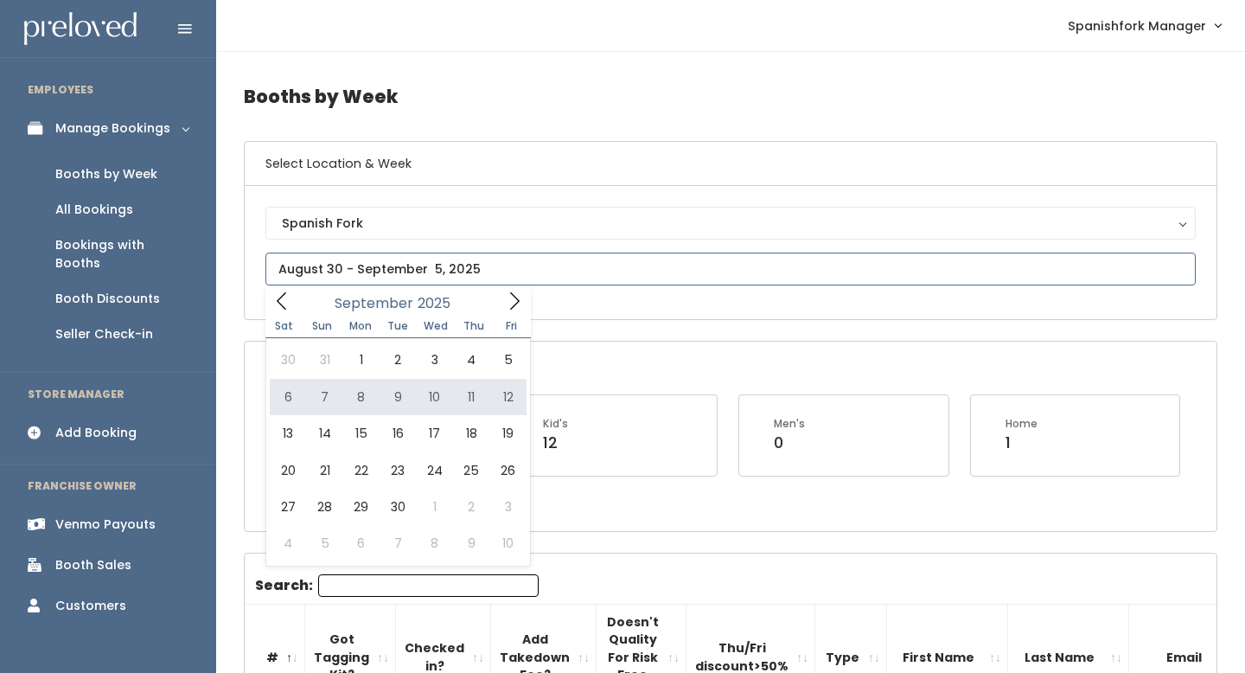
type input "[DATE] to [DATE]"
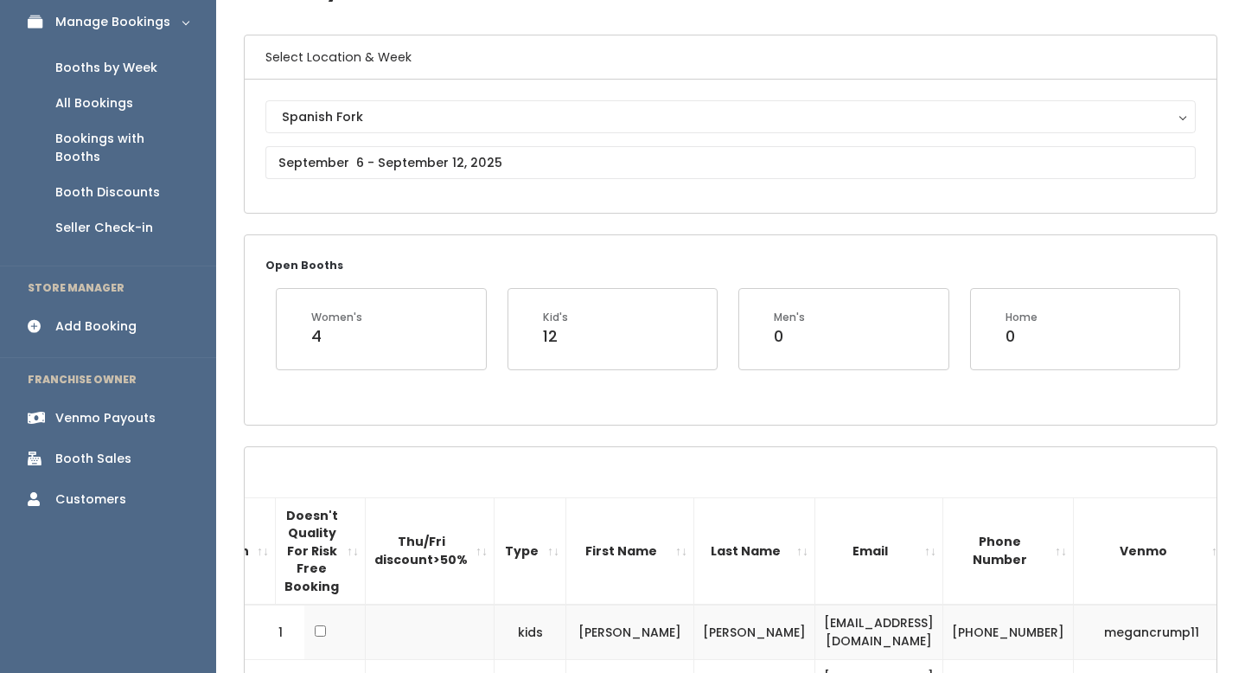
scroll to position [90, 0]
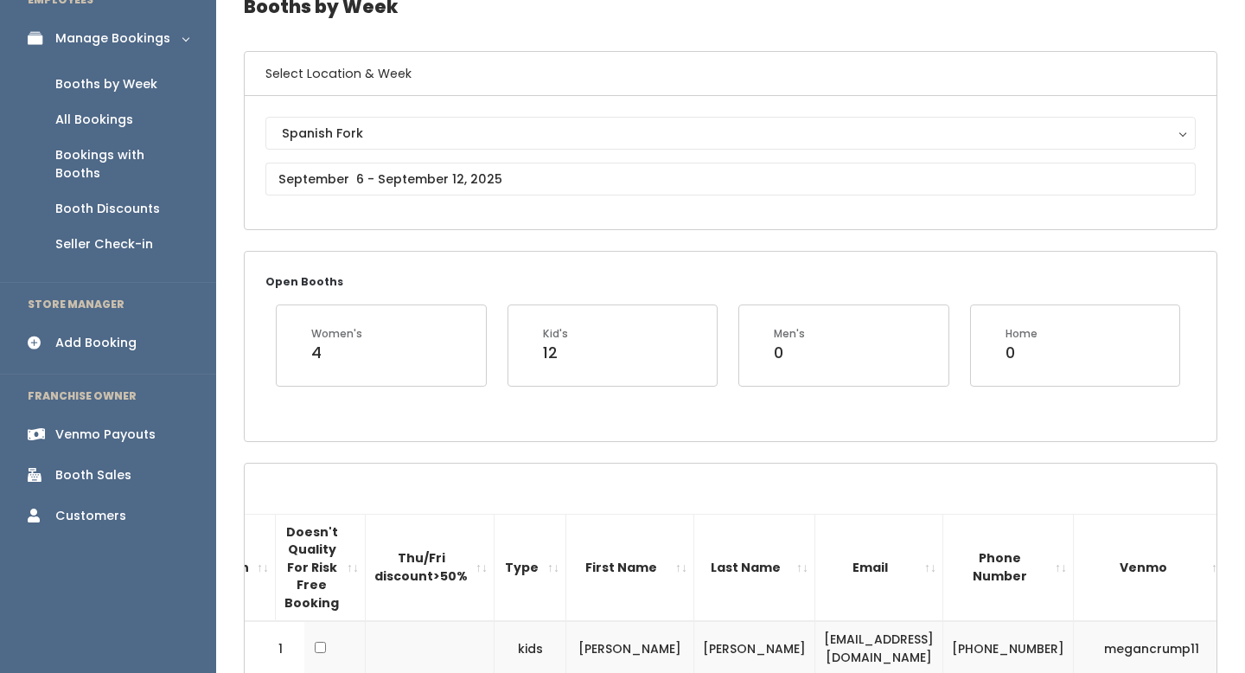
click at [79, 323] on link "Add Booking" at bounding box center [108, 342] width 216 height 39
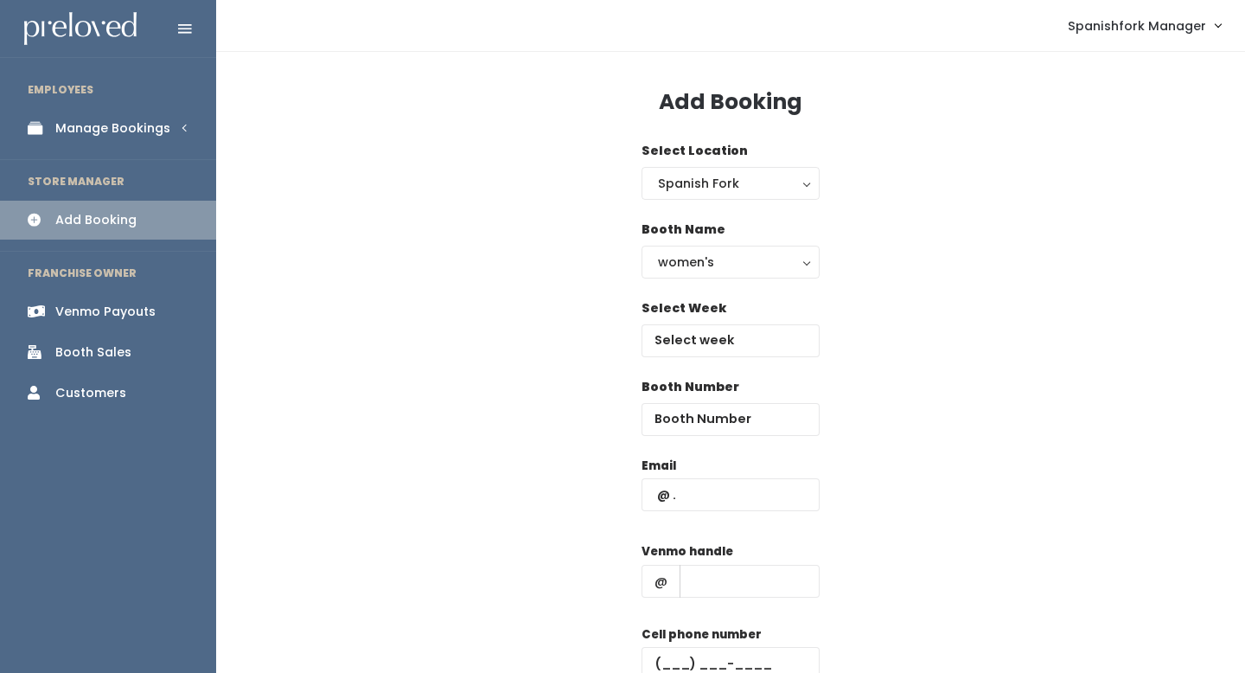
click at [736, 288] on div "Booth Name women's kid's home men's women's" at bounding box center [730, 259] width 178 height 79
click at [746, 255] on div "women's" at bounding box center [730, 261] width 145 height 19
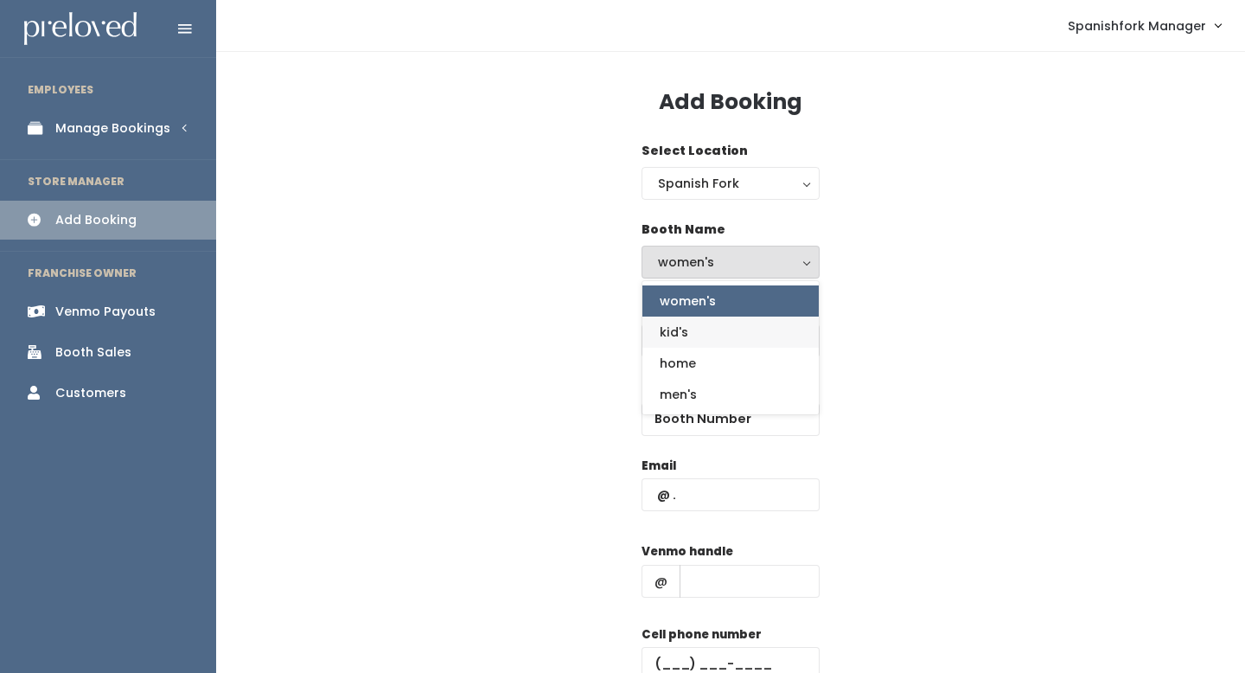
click at [722, 321] on link "kid's" at bounding box center [730, 331] width 176 height 31
select select "kids"
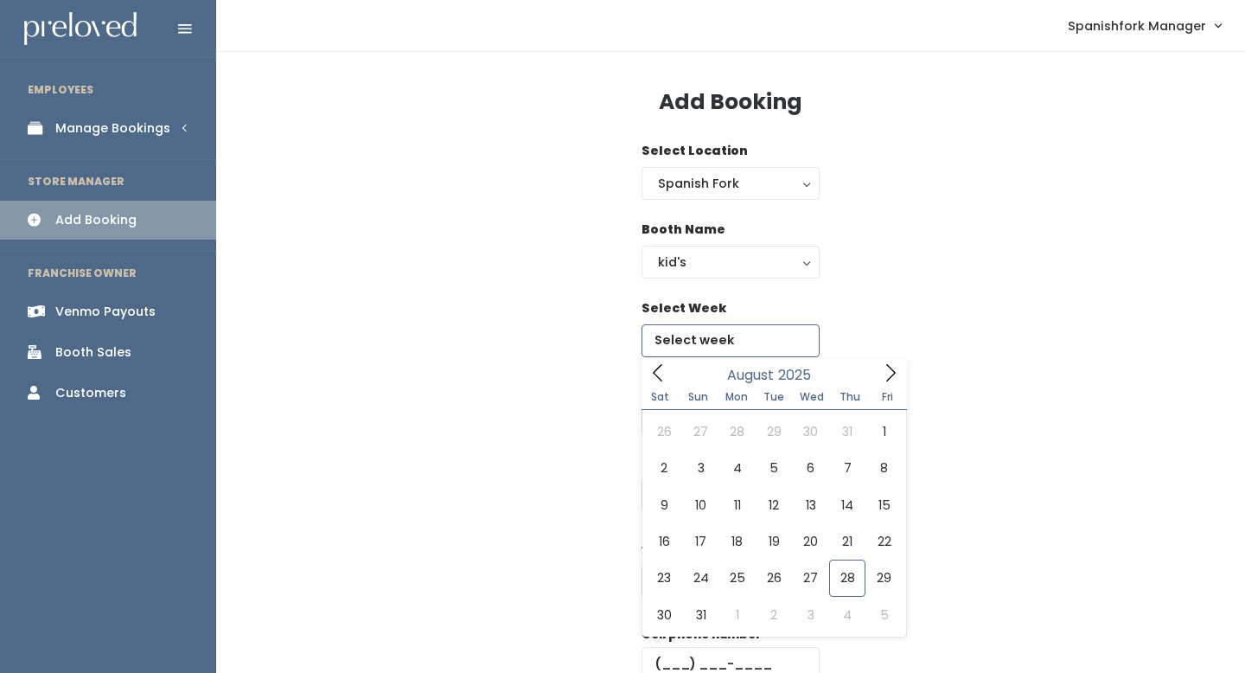
click at [717, 329] on input "text" at bounding box center [730, 340] width 178 height 33
click at [883, 377] on icon at bounding box center [890, 372] width 19 height 19
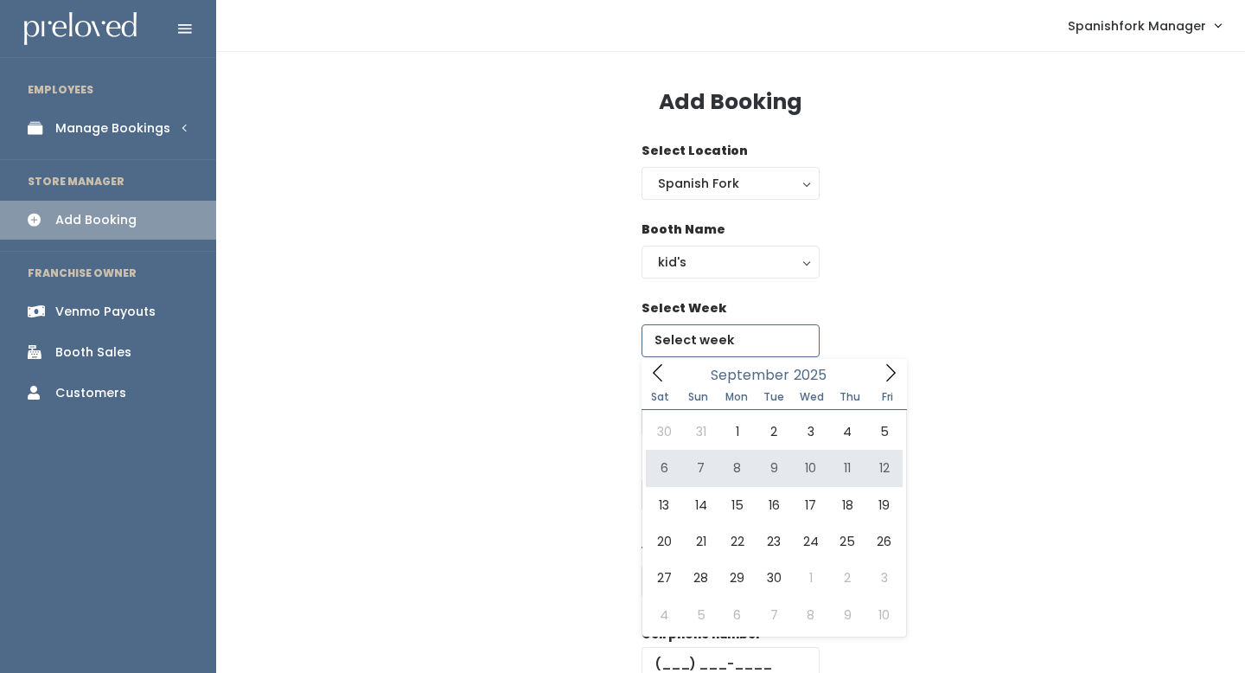
type input "September 6 to September 12"
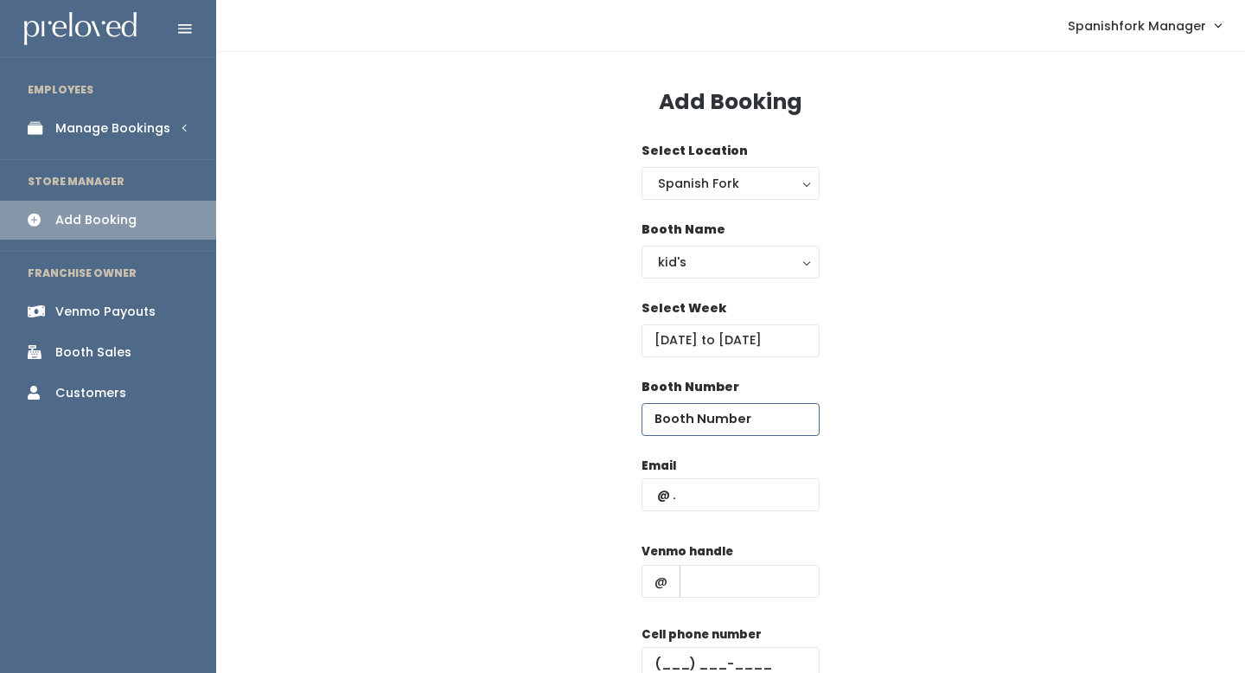
click at [738, 423] on input "number" at bounding box center [730, 419] width 178 height 33
type input "15"
click at [736, 509] on input "text" at bounding box center [730, 494] width 178 height 33
paste input "kathreeya19@gmail.com"
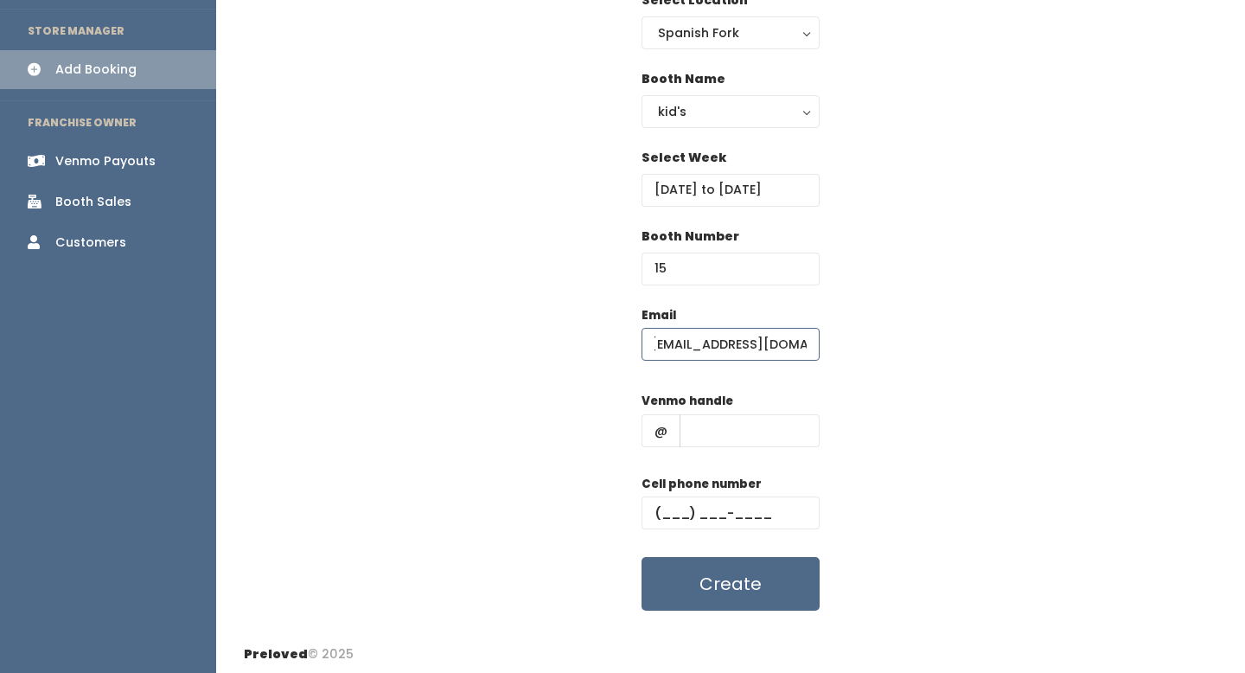
scroll to position [155, 0]
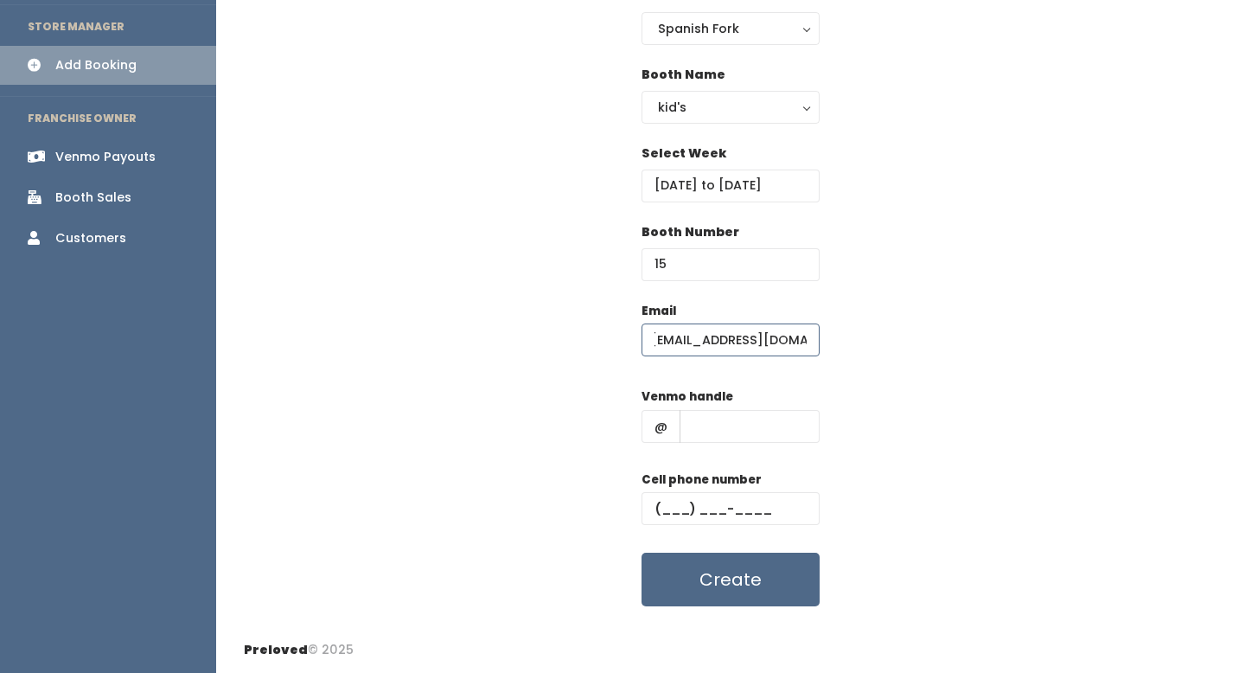
type input "kathreeya19@gmail.com"
click at [720, 410] on input "text" at bounding box center [749, 426] width 140 height 33
type input "-"
click at [747, 525] on div "Cell phone number" at bounding box center [730, 504] width 178 height 69
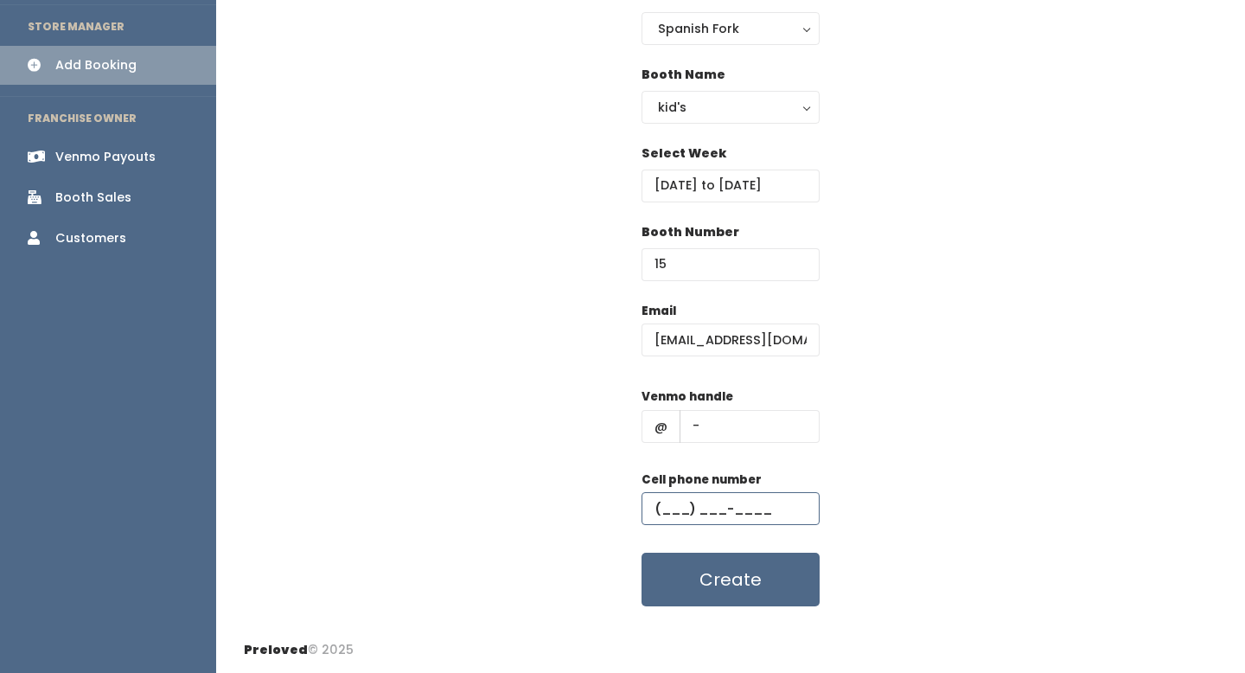
click at [757, 511] on input "text" at bounding box center [730, 508] width 178 height 33
drag, startPoint x: 763, startPoint y: 581, endPoint x: 793, endPoint y: 481, distance: 104.5
click at [793, 481] on form "Email kathreeya19@gmail.com Venmo handle @ - Cell phone number Create" at bounding box center [730, 454] width 178 height 305
click at [773, 506] on input "text" at bounding box center [730, 508] width 178 height 33
type input "[PHONE_NUMBER]"
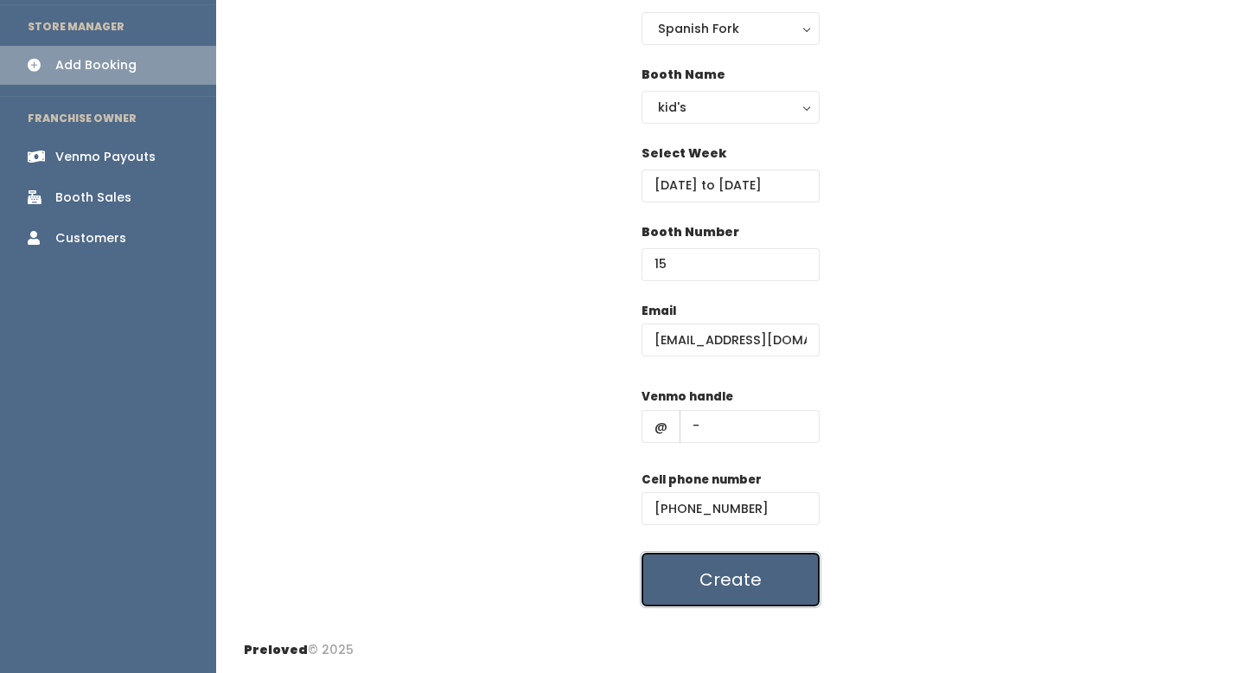
click at [747, 576] on button "Create" at bounding box center [730, 579] width 178 height 54
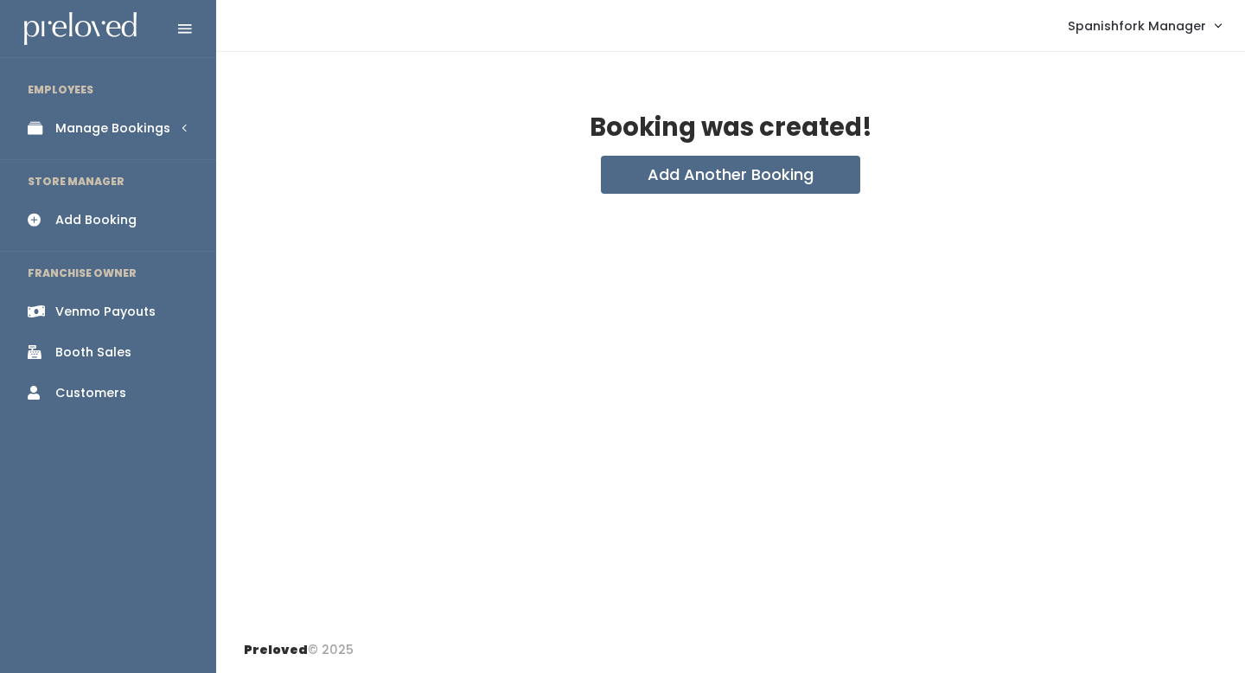
click at [110, 128] on div "Manage Bookings" at bounding box center [112, 128] width 115 height 18
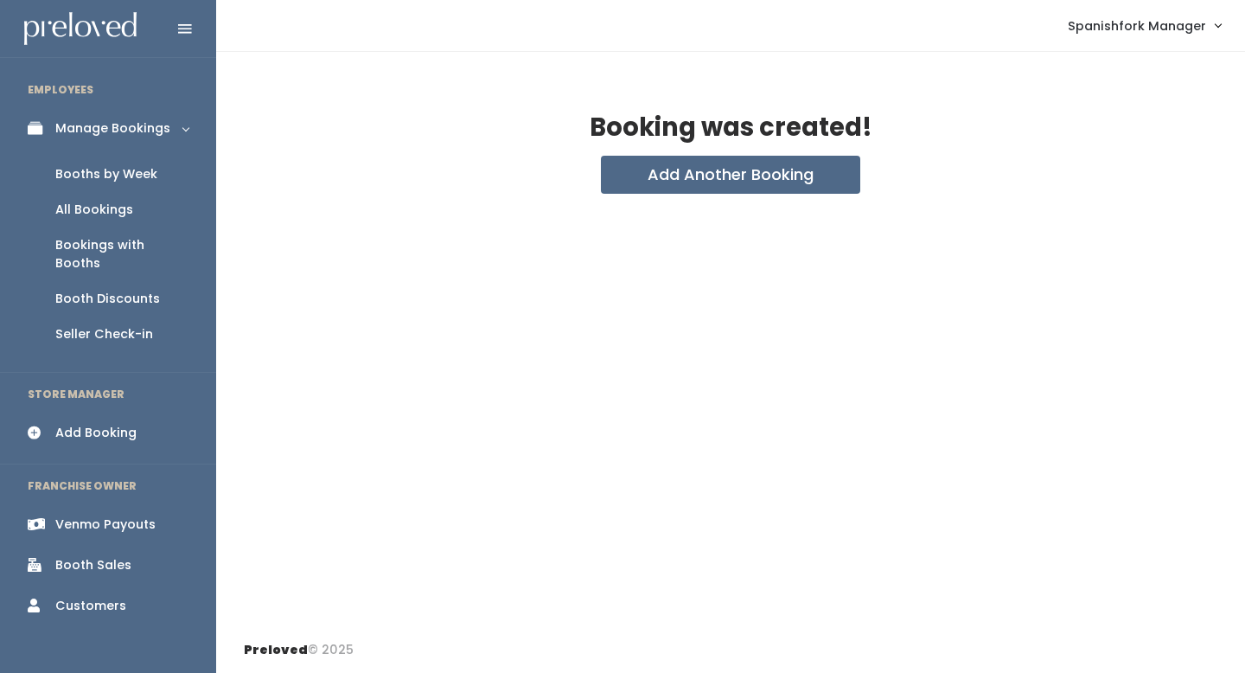
click at [119, 169] on div "Booths by Week" at bounding box center [106, 174] width 102 height 18
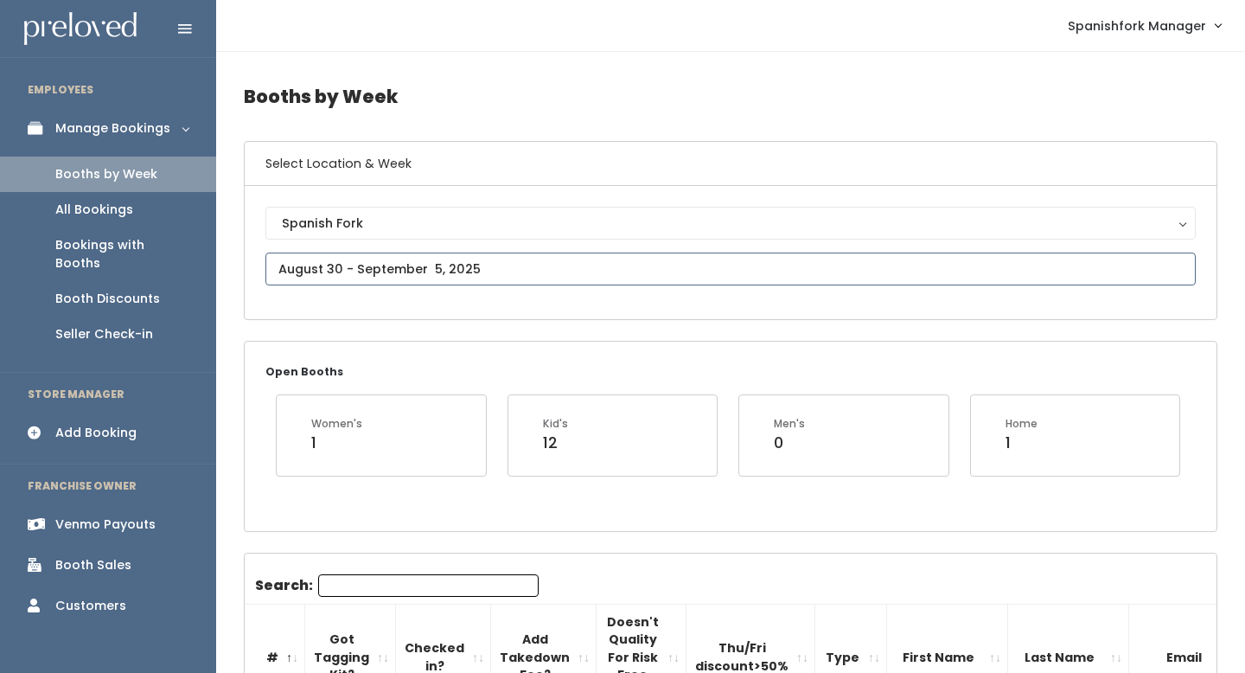
click at [461, 258] on input "text" at bounding box center [730, 268] width 930 height 33
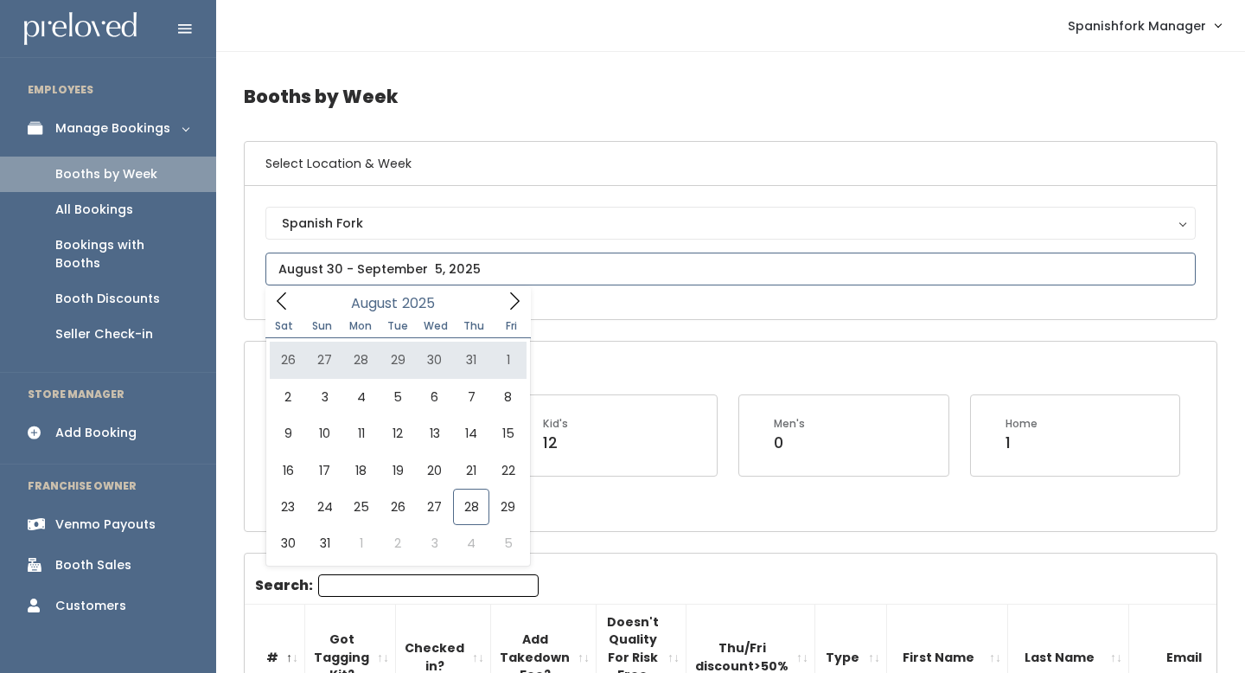
click at [517, 295] on icon at bounding box center [514, 300] width 19 height 19
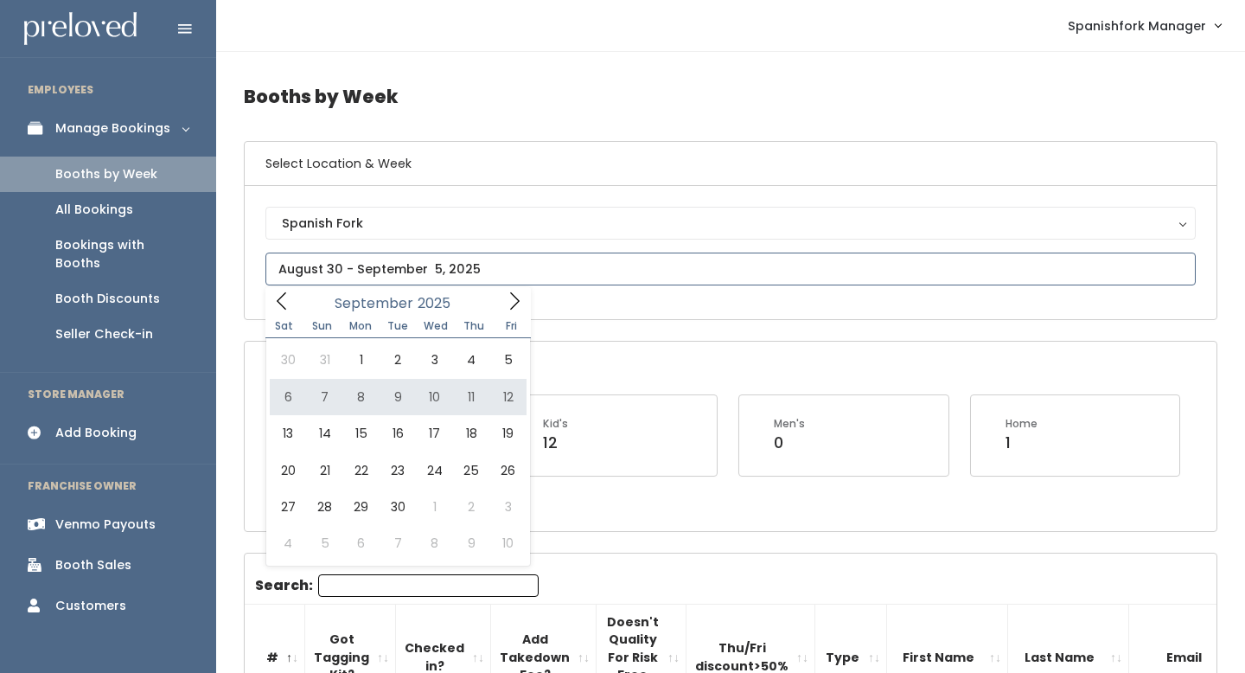
type input "September 6 to September 12"
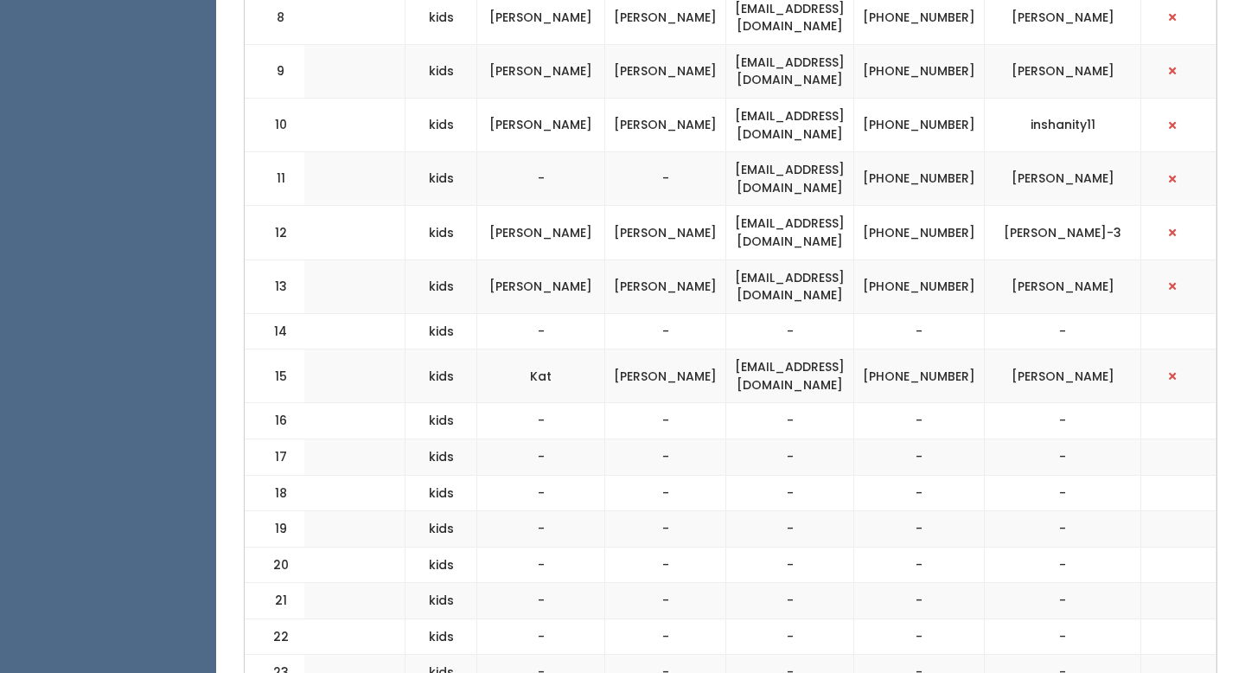
scroll to position [0, 503]
